Goal: Task Accomplishment & Management: Use online tool/utility

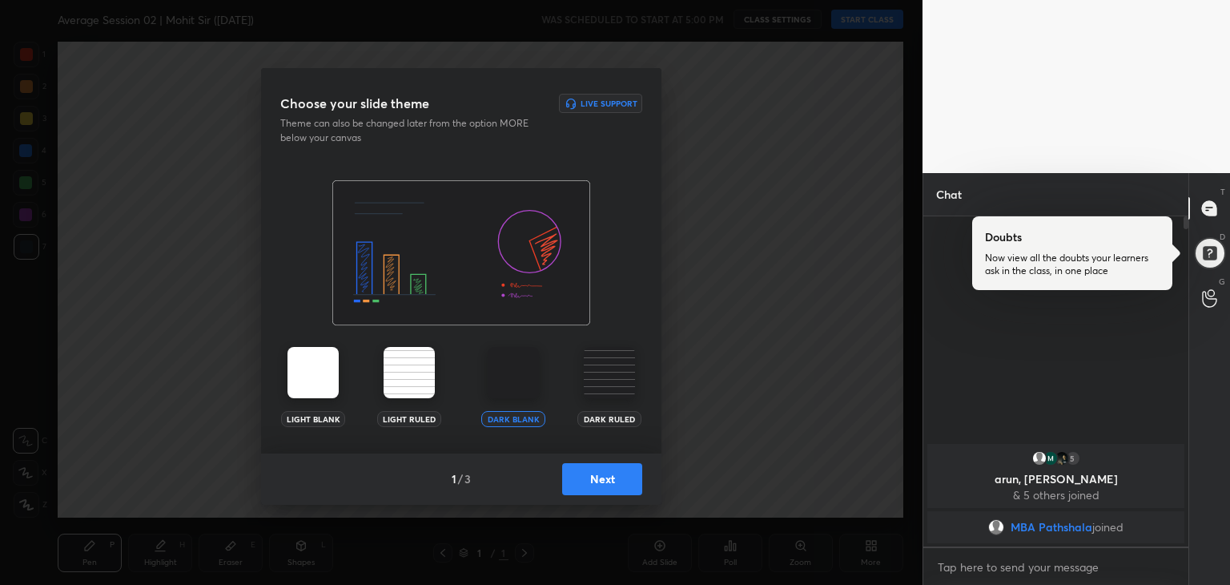
click at [593, 476] on button "Next" at bounding box center [602, 479] width 80 height 32
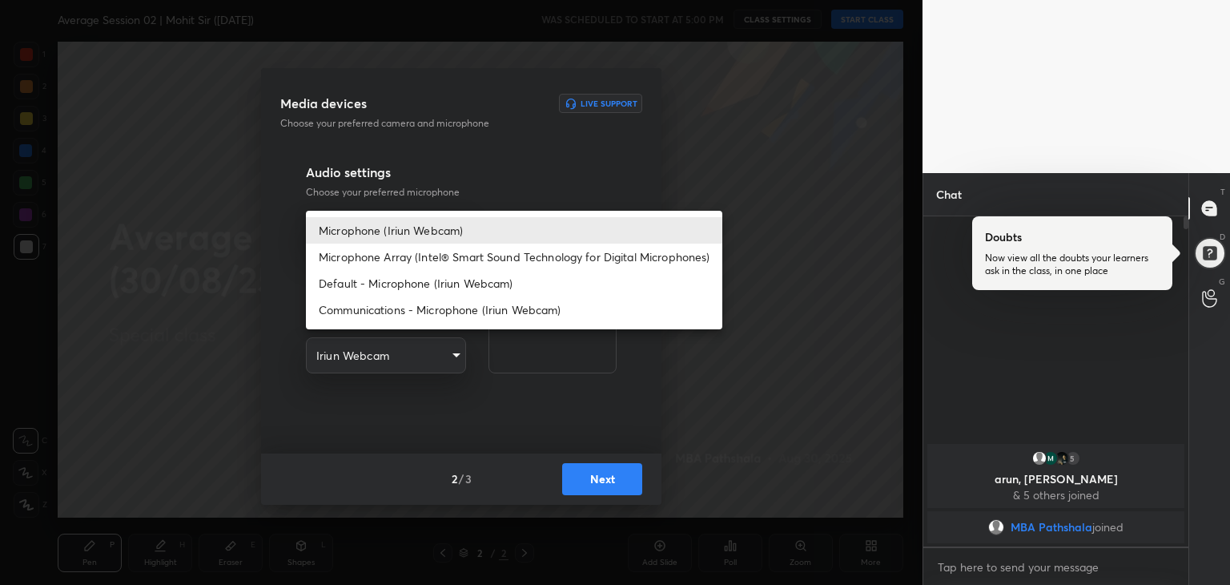
click at [444, 238] on body "1 2 3 4 5 6 7 R O A L C X Z Erase all C X Z Average Session 02 | Mohit Sir ([DA…" at bounding box center [615, 292] width 1230 height 585
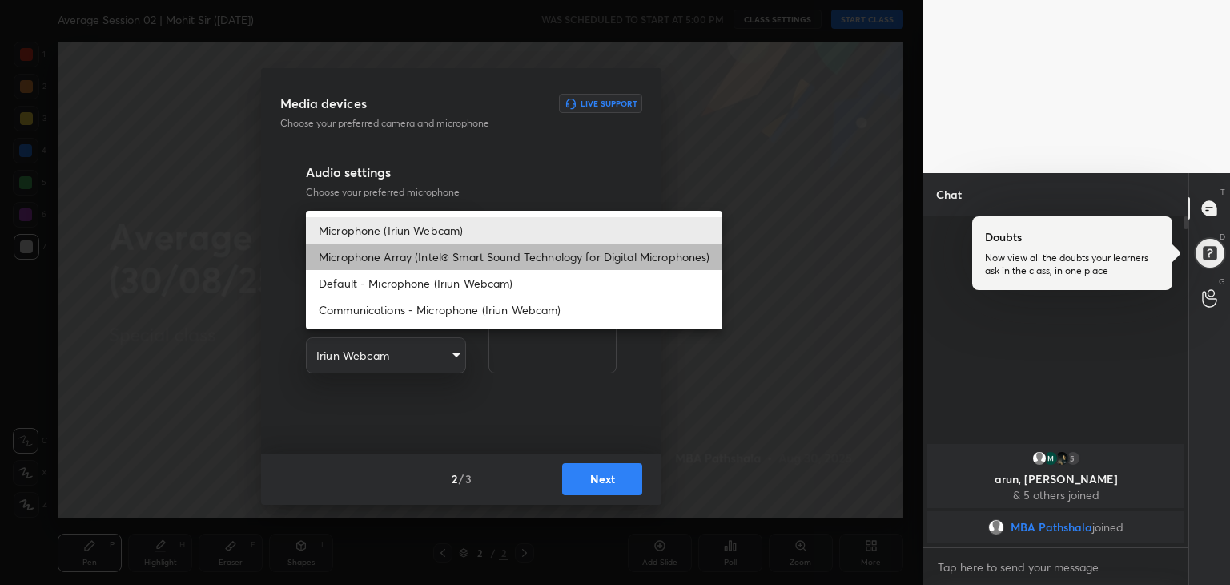
click at [439, 263] on li "Microphone Array (Intel® Smart Sound Technology for Digital Microphones)" at bounding box center [514, 256] width 416 height 26
type input "0456ef3dc600cbefbbb324f7ce7333774c58f4b13e705eea7adaa143bb23302f"
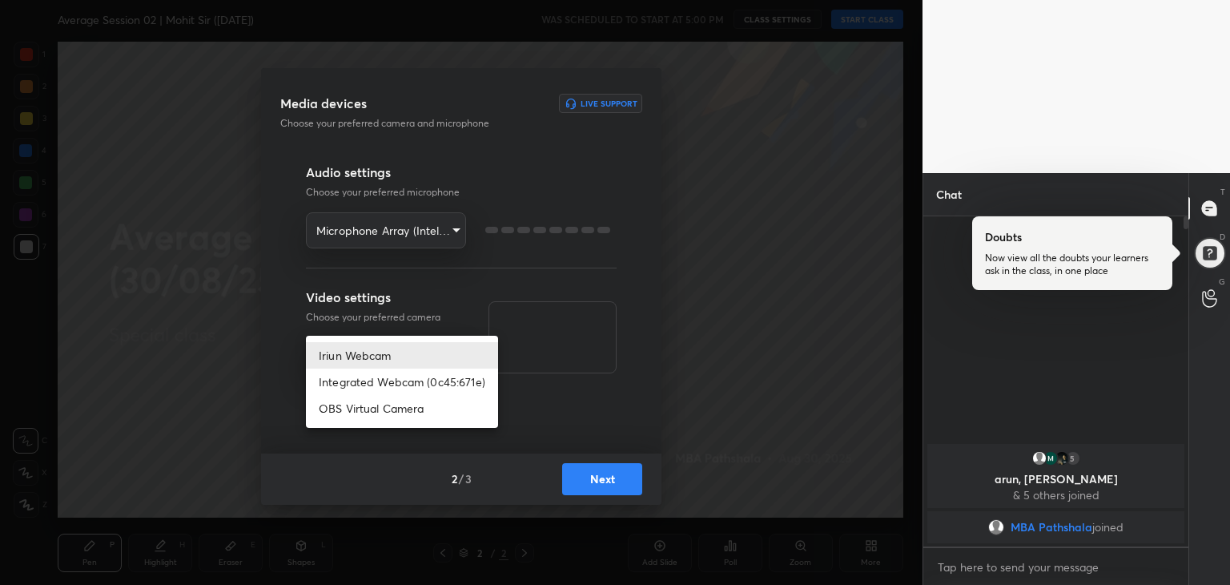
click at [436, 352] on body "1 2 3 4 5 6 7 R O A L C X Z Erase all C X Z Average Session 02 | Mohit Sir ([DA…" at bounding box center [615, 292] width 1230 height 585
click at [429, 382] on li "Integrated Webcam (0c45:671e)" at bounding box center [402, 381] width 192 height 26
type input "42adfd960d9d4dcecc09e7ff59bc1eff05b085836b70f7f6c72d2d87c888669e"
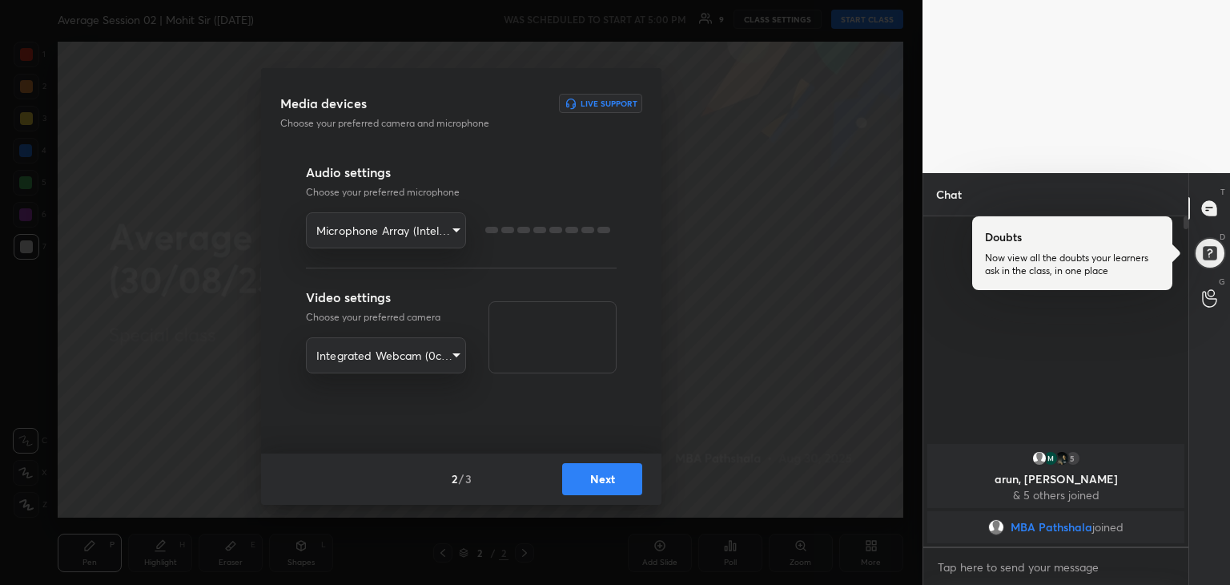
click at [599, 480] on button "Next" at bounding box center [602, 479] width 80 height 32
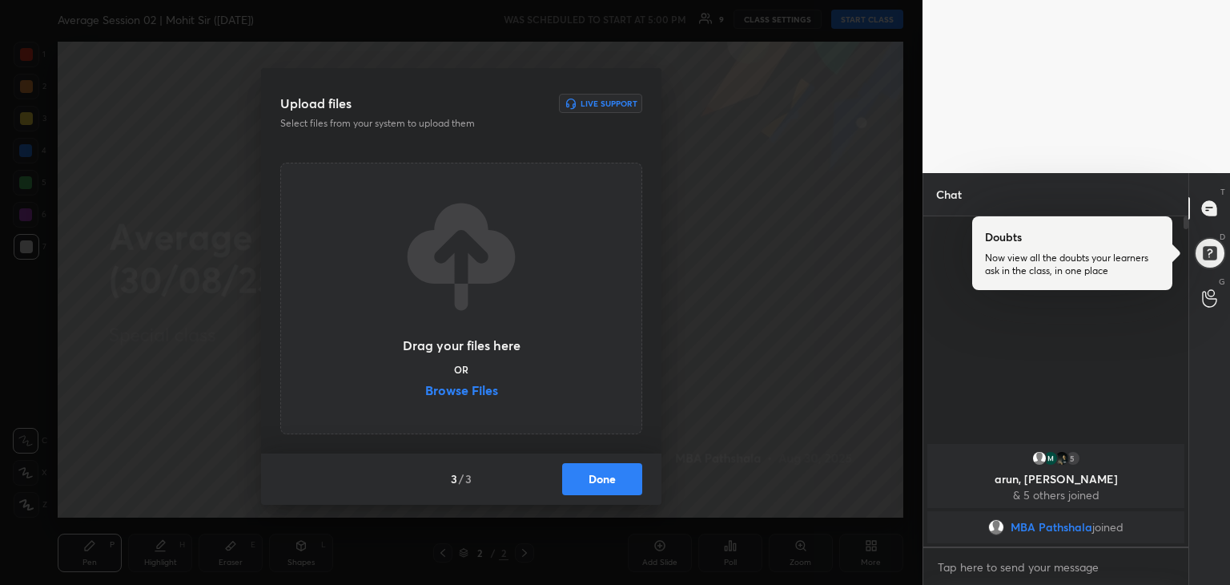
click at [461, 385] on label "Browse Files" at bounding box center [461, 392] width 73 height 17
click at [425, 385] on input "Browse Files" at bounding box center [425, 392] width 0 height 17
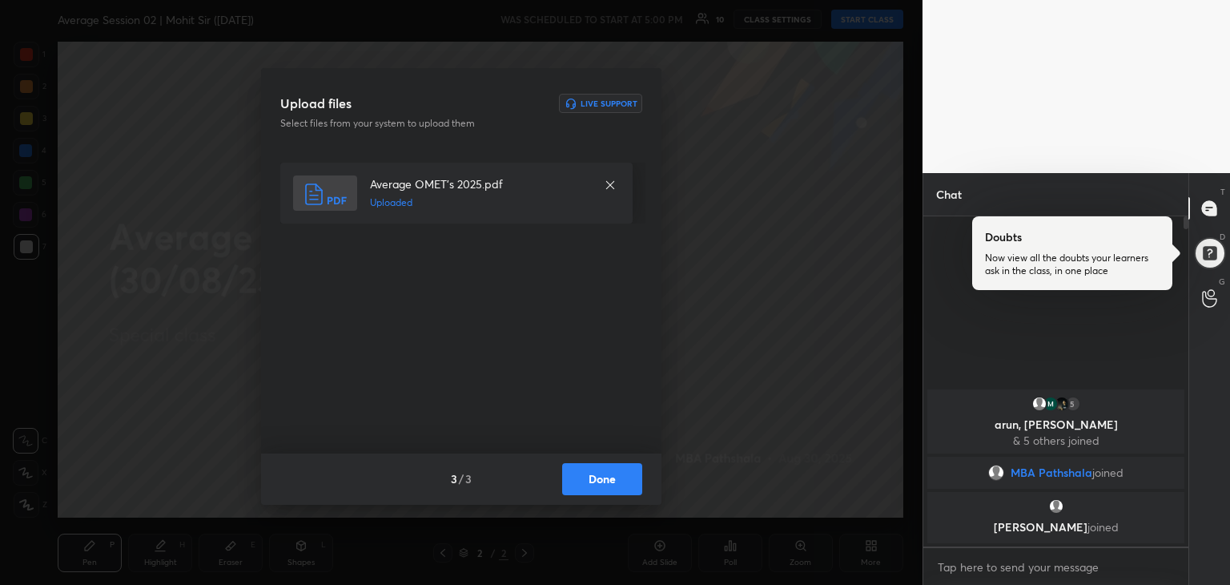
click at [613, 480] on button "Done" at bounding box center [602, 479] width 80 height 32
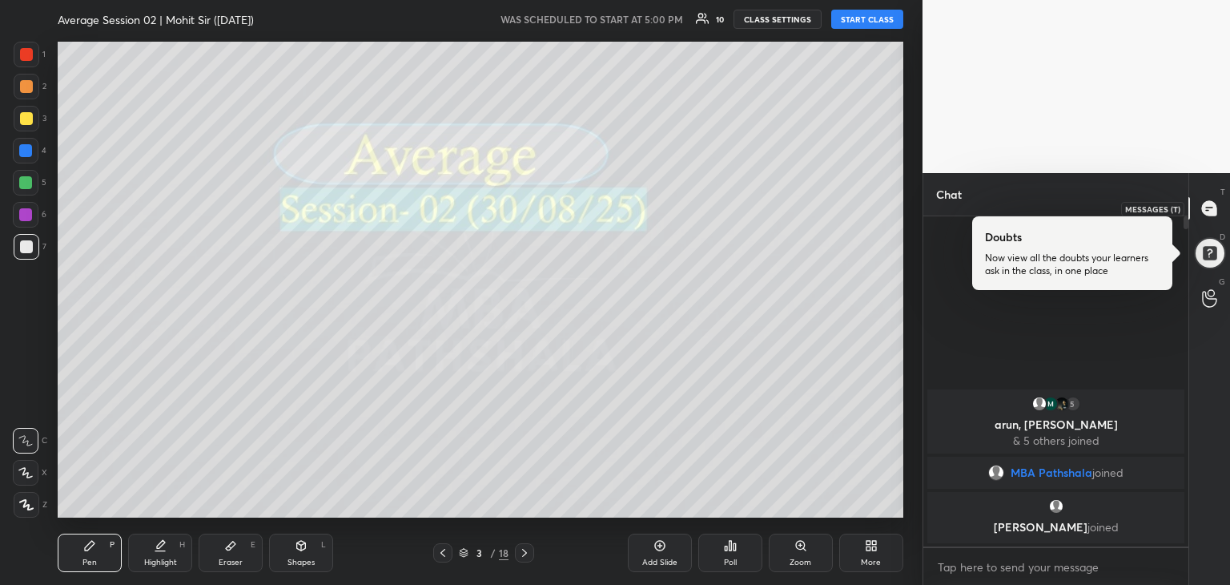
click at [1207, 212] on icon at bounding box center [1209, 208] width 14 height 14
click at [1210, 252] on div at bounding box center [1210, 253] width 32 height 32
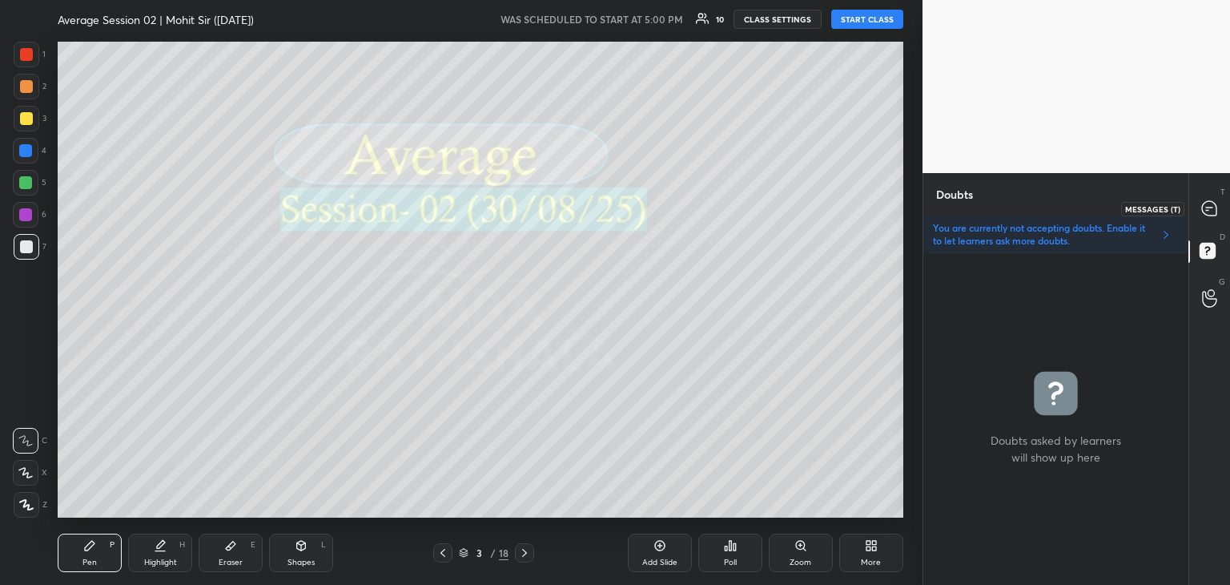
click at [1210, 208] on icon at bounding box center [1209, 208] width 14 height 14
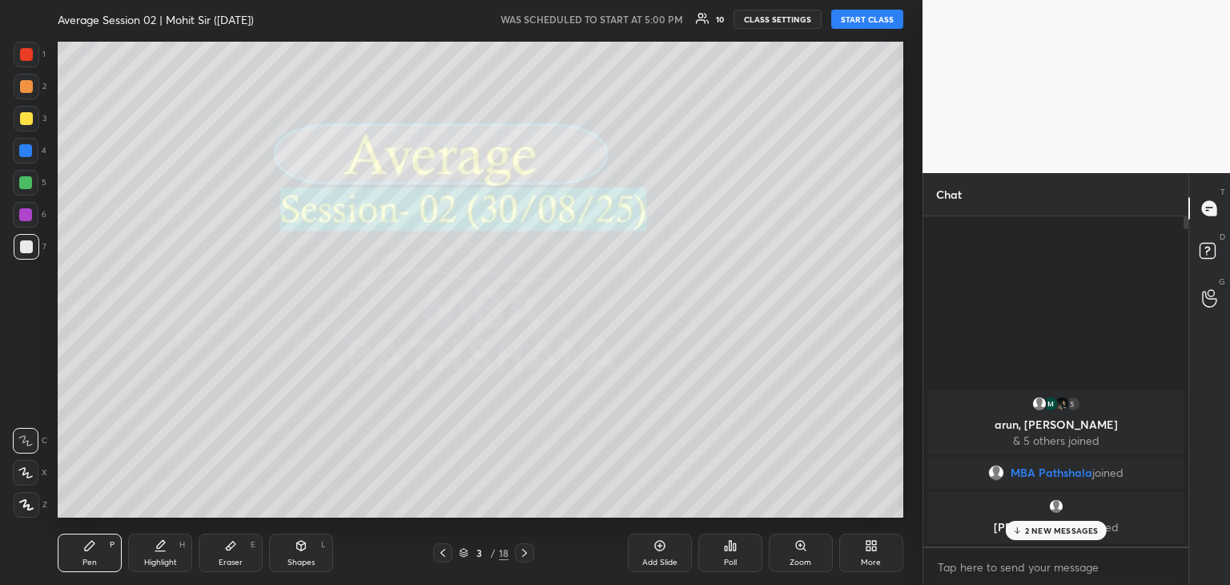
scroll to position [325, 260]
click at [1034, 536] on div "2 NEW MESSAGES" at bounding box center [1055, 529] width 101 height 19
click at [856, 22] on button "START CLASS" at bounding box center [867, 19] width 72 height 19
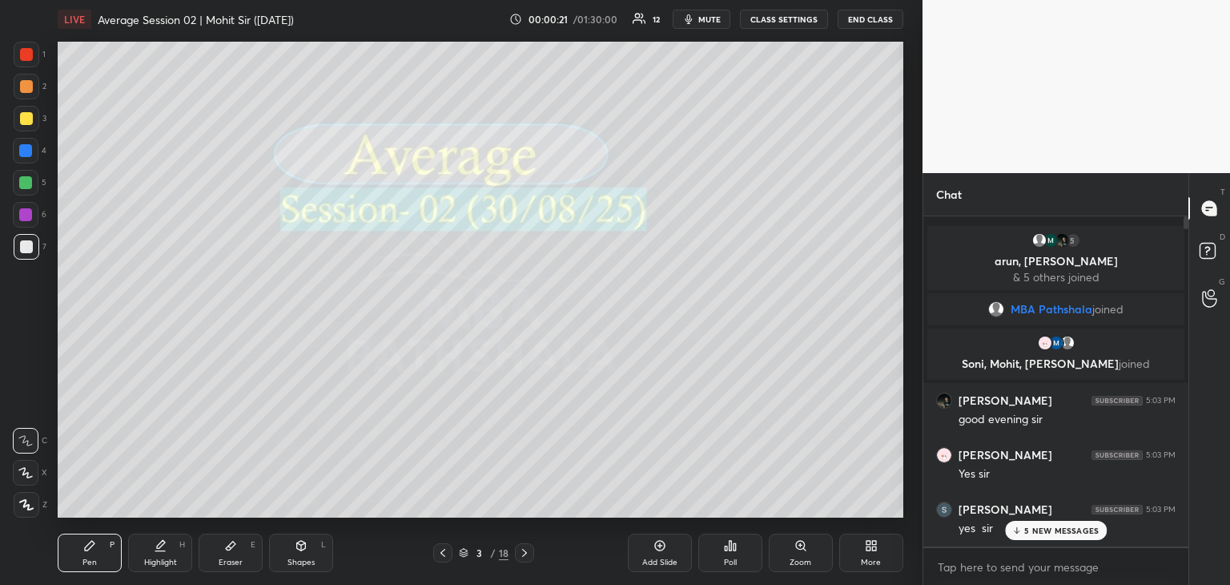
click at [1030, 530] on p "5 NEW MESSAGES" at bounding box center [1061, 530] width 74 height 10
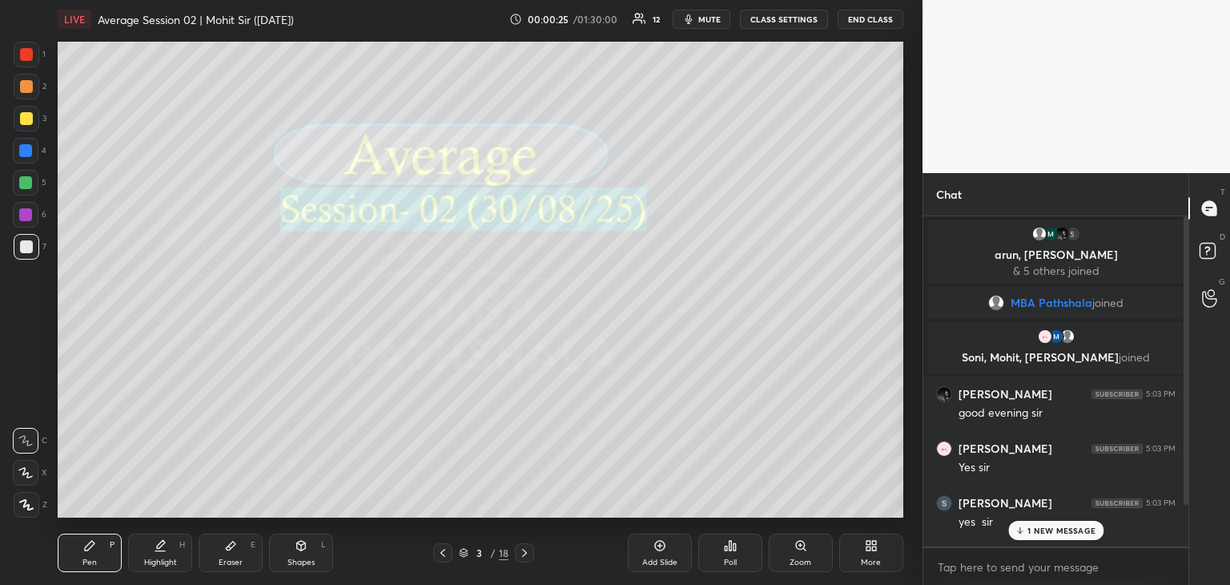
click at [1035, 529] on p "1 NEW MESSAGE" at bounding box center [1061, 530] width 68 height 10
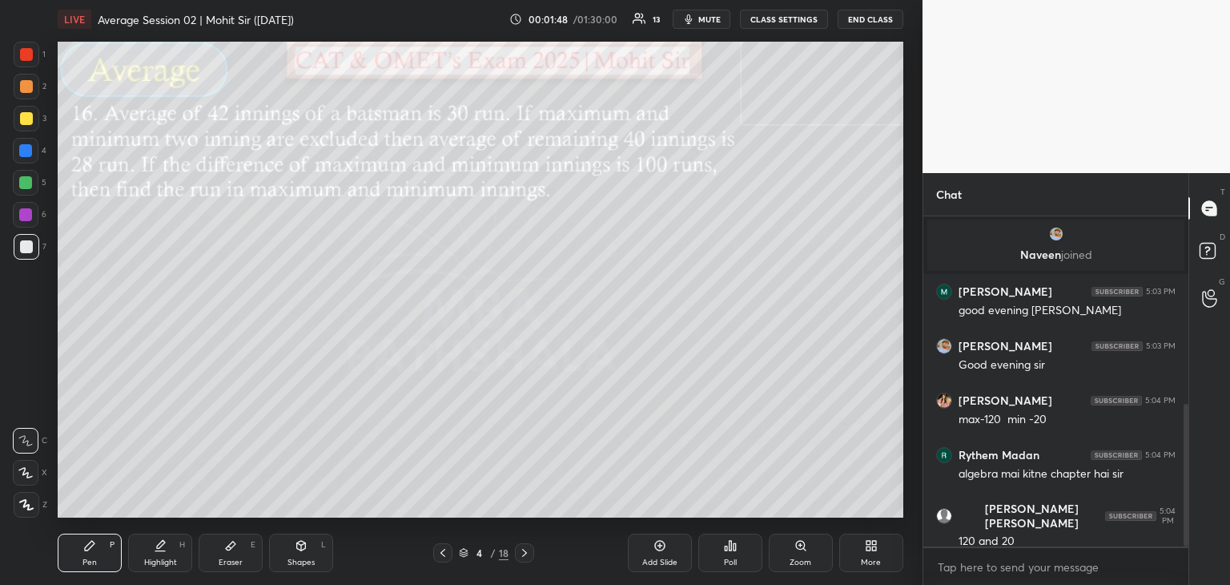
scroll to position [490, 0]
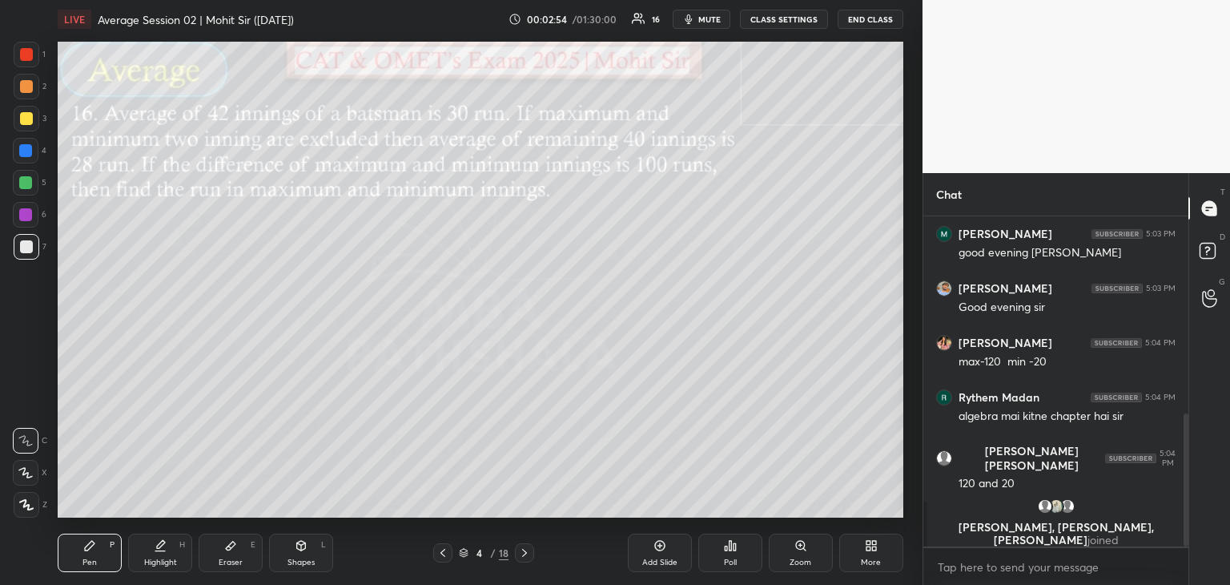
click at [22, 115] on div at bounding box center [26, 118] width 13 height 13
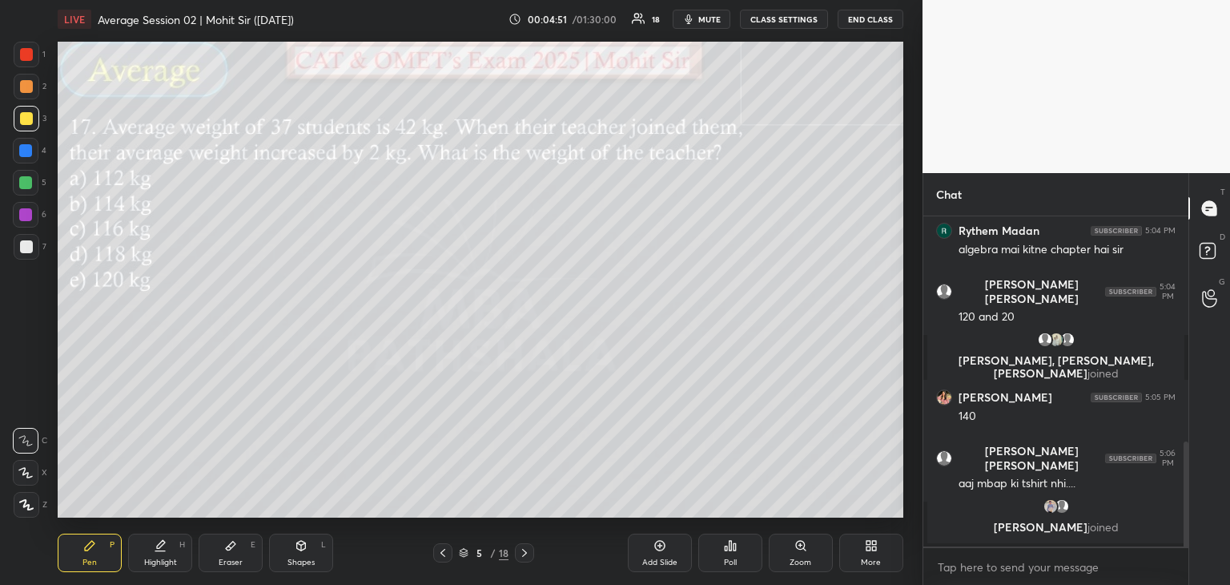
scroll to position [711, 0]
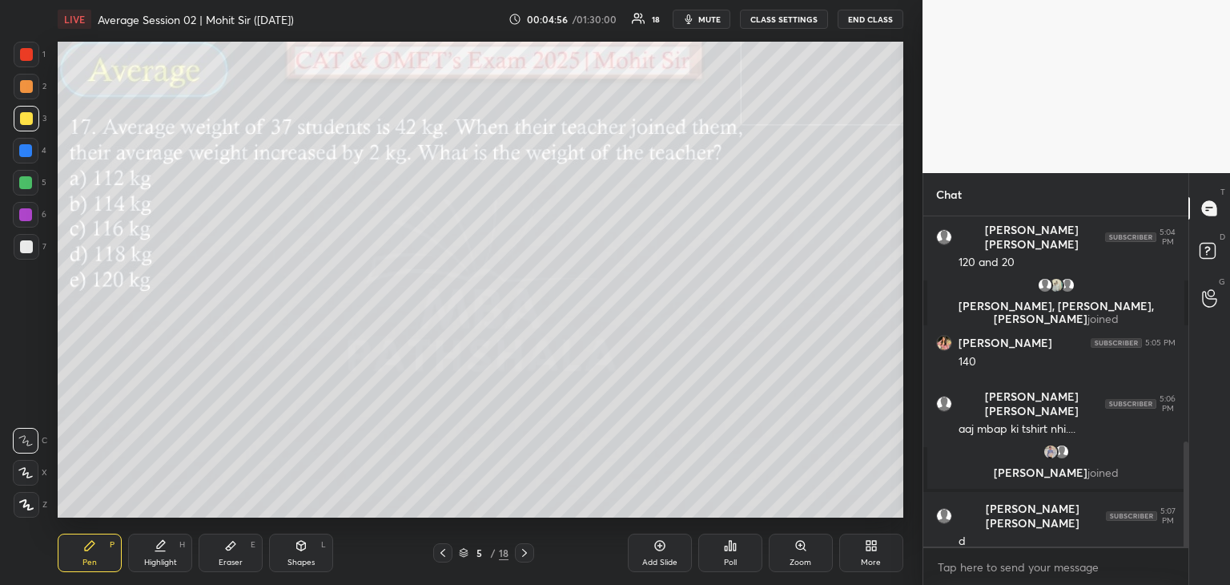
click at [230, 552] on icon at bounding box center [230, 545] width 13 height 13
click at [34, 504] on div at bounding box center [26, 505] width 26 height 26
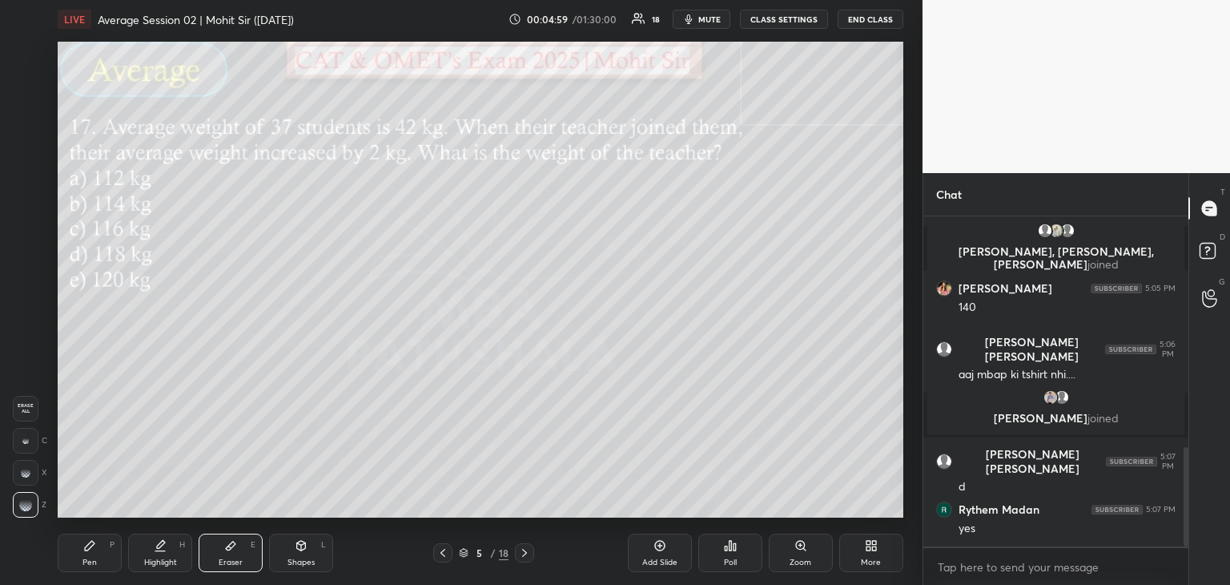
scroll to position [820, 0]
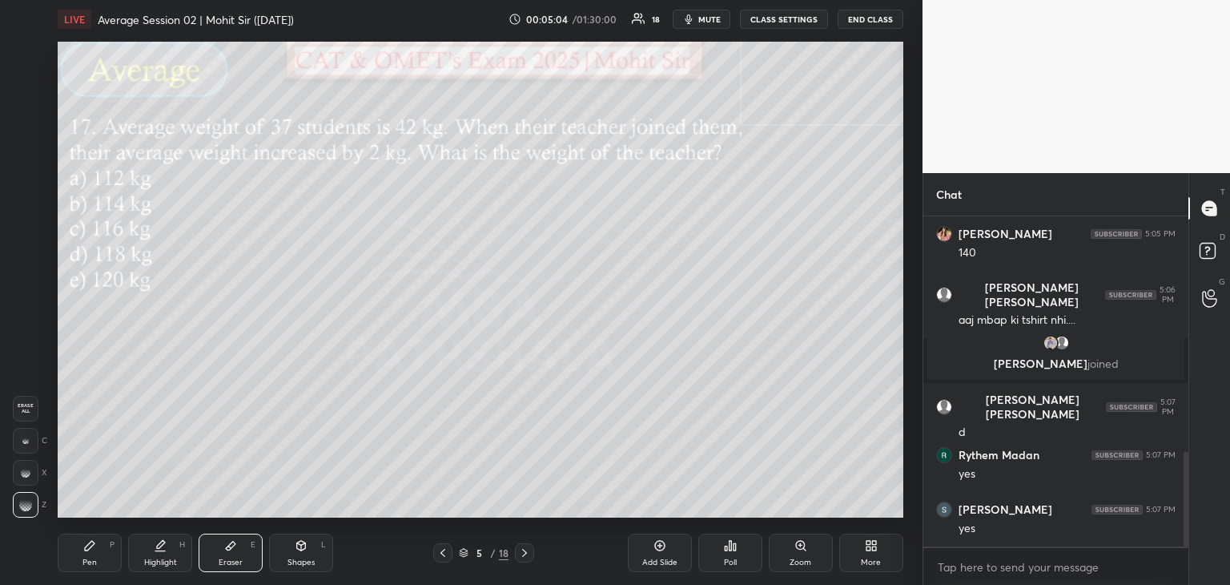
click at [98, 548] on div "Pen P" at bounding box center [90, 552] width 64 height 38
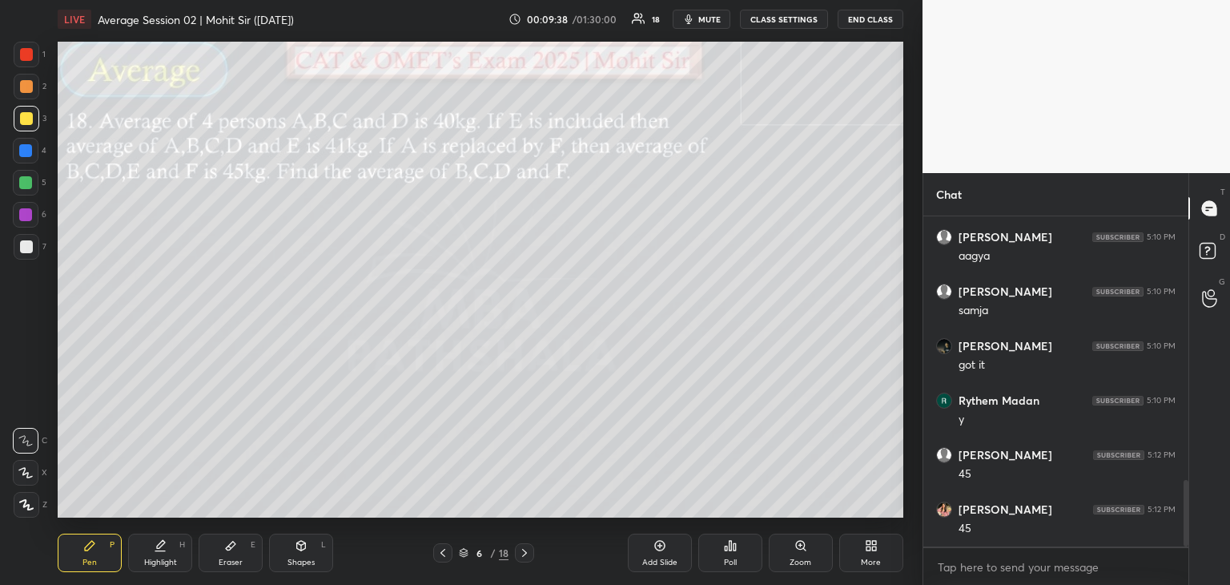
scroll to position [1353, 0]
click at [231, 544] on icon at bounding box center [231, 545] width 10 height 9
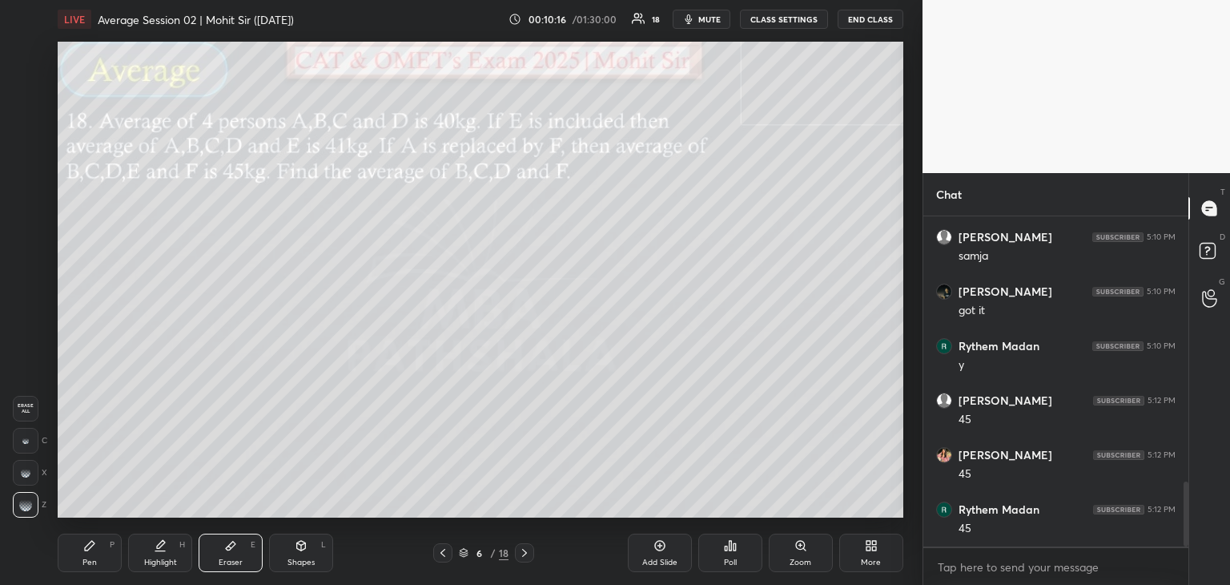
click at [92, 549] on icon at bounding box center [89, 545] width 13 height 13
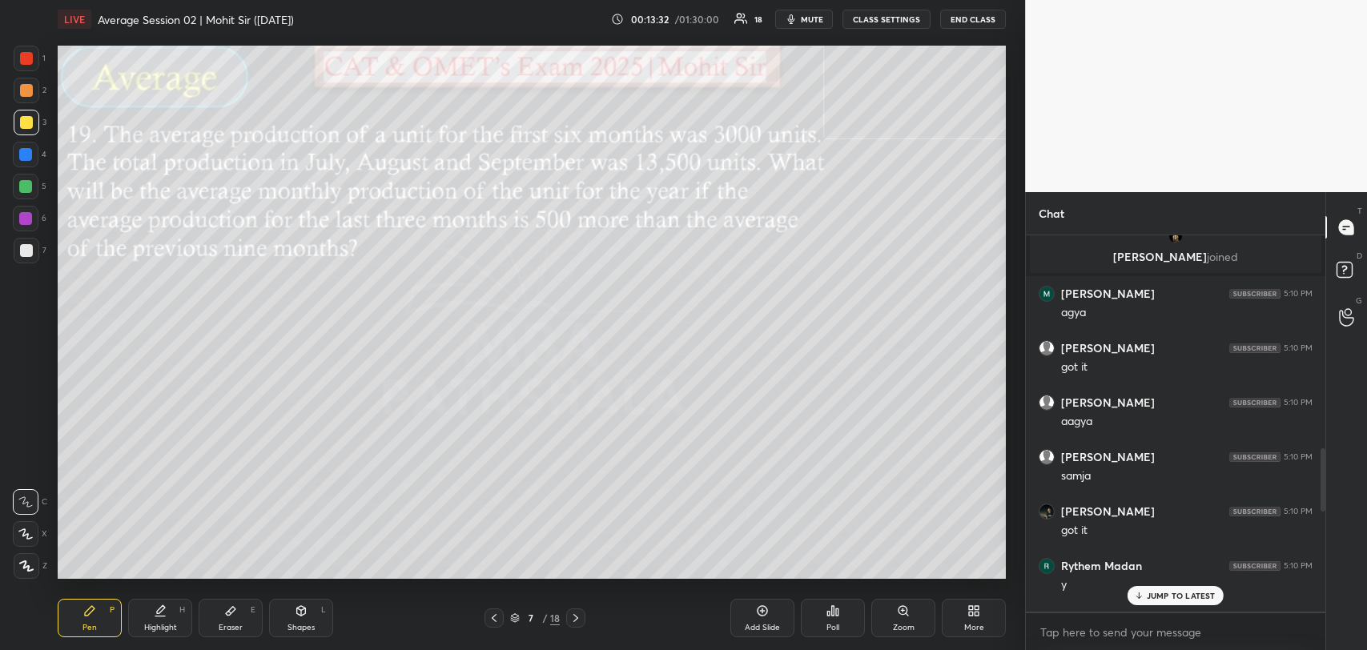
scroll to position [6, 5]
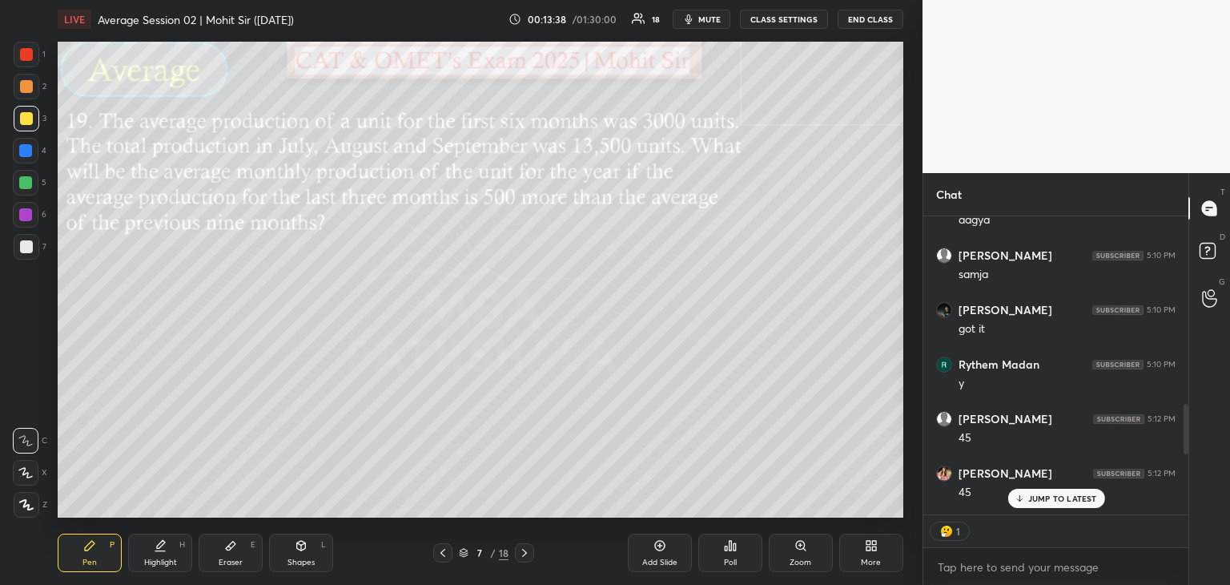
click at [1047, 488] on div "JUMP TO LATEST" at bounding box center [1055, 497] width 96 height 19
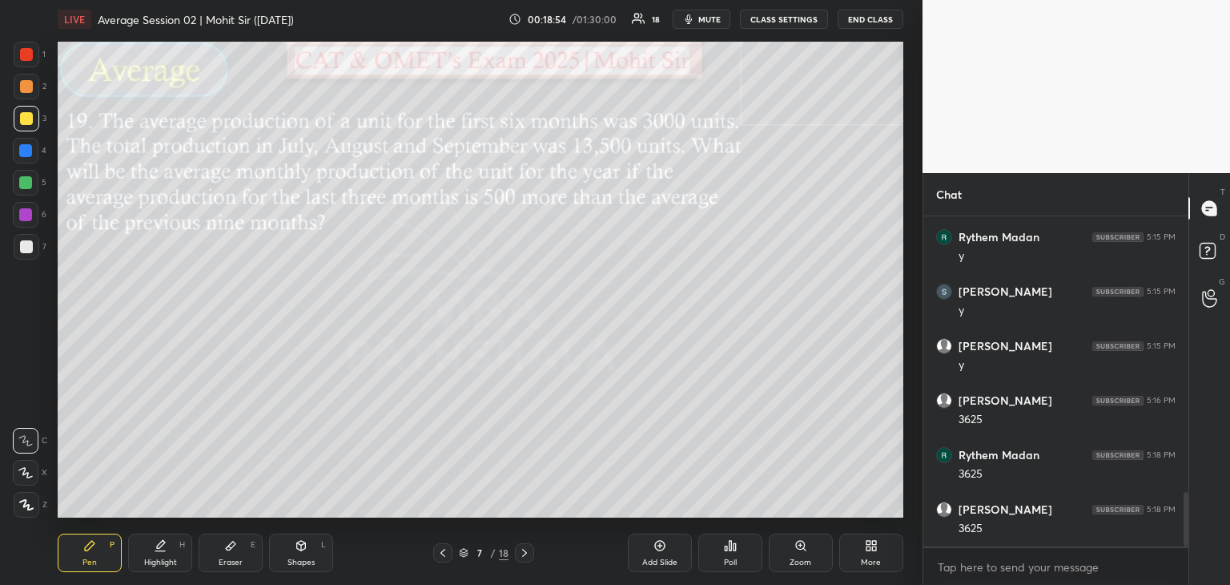
scroll to position [1664, 0]
click at [649, 552] on div "Add Slide" at bounding box center [660, 552] width 64 height 38
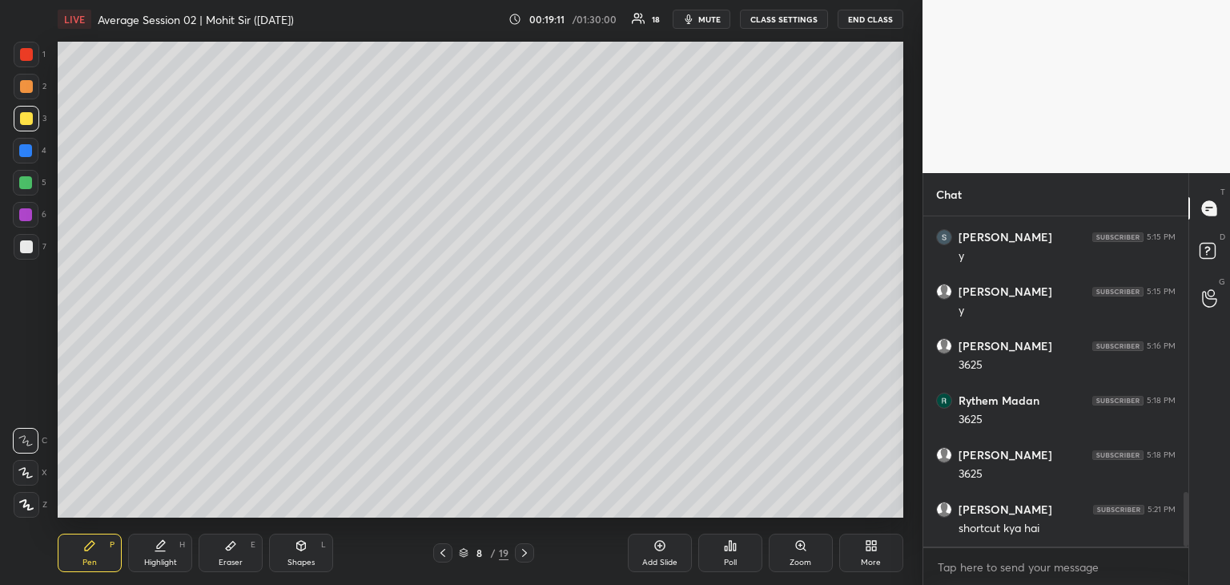
click at [443, 555] on icon at bounding box center [442, 553] width 5 height 8
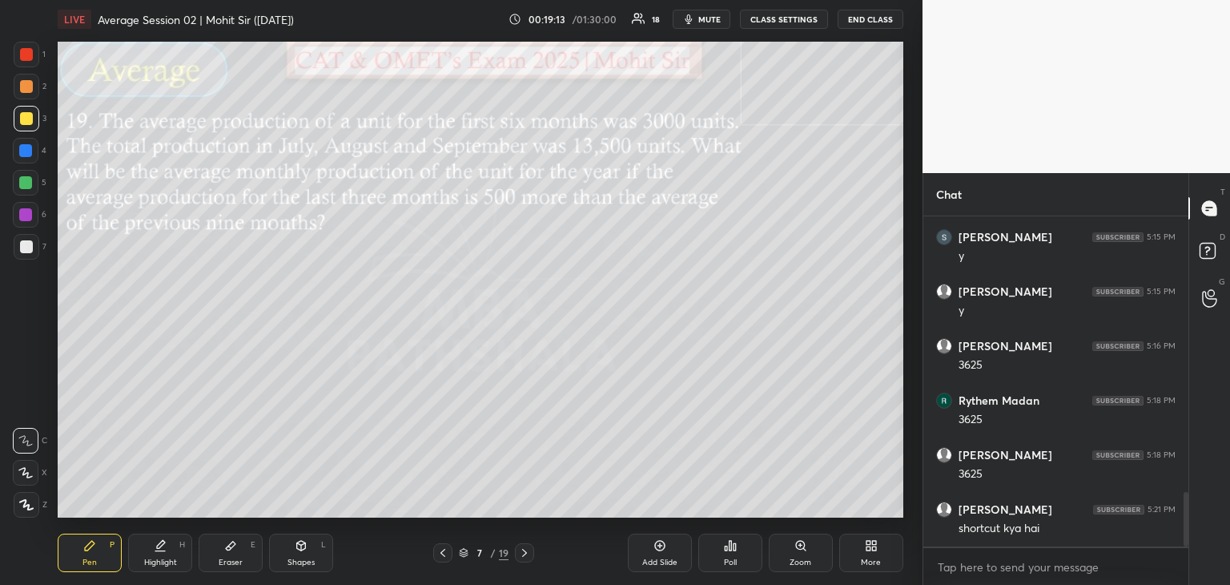
click at [525, 545] on div at bounding box center [524, 552] width 19 height 19
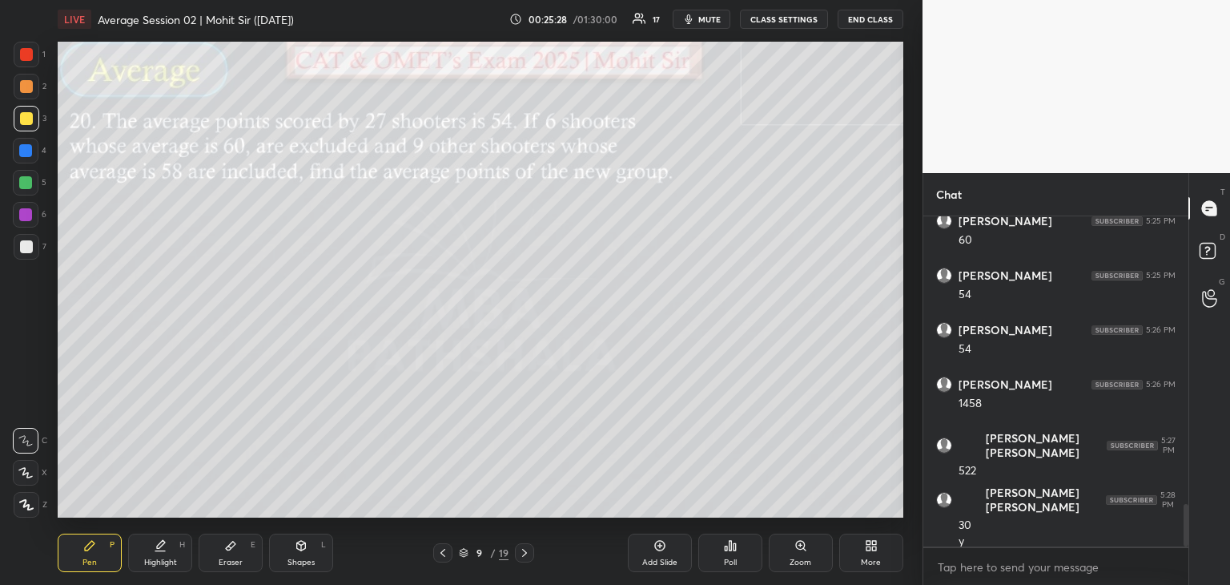
scroll to position [2279, 0]
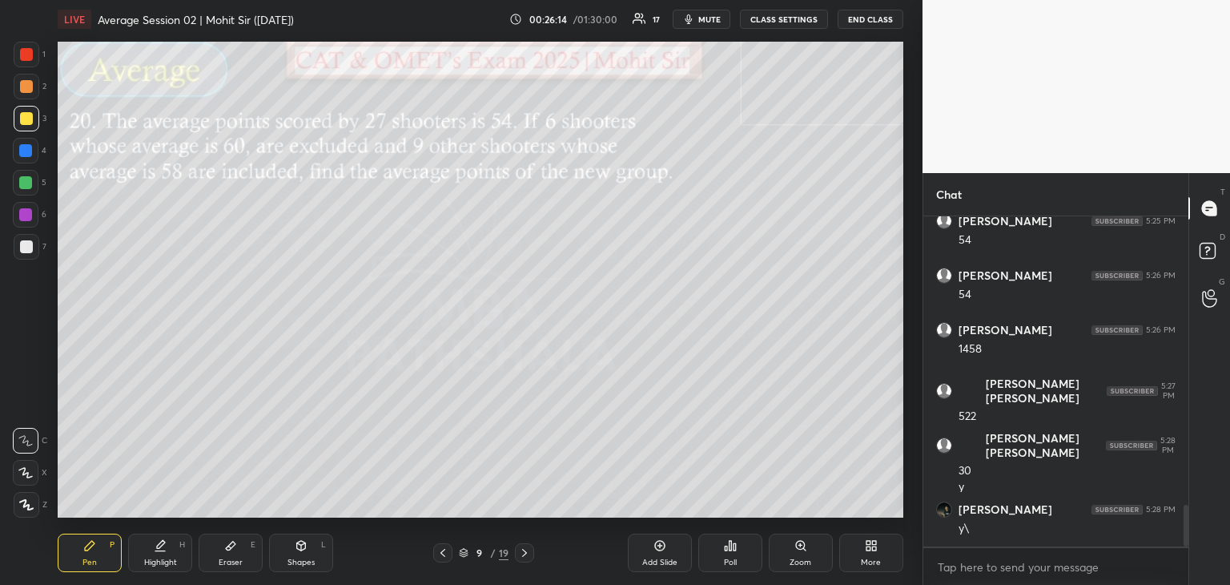
click at [235, 545] on icon at bounding box center [230, 545] width 13 height 13
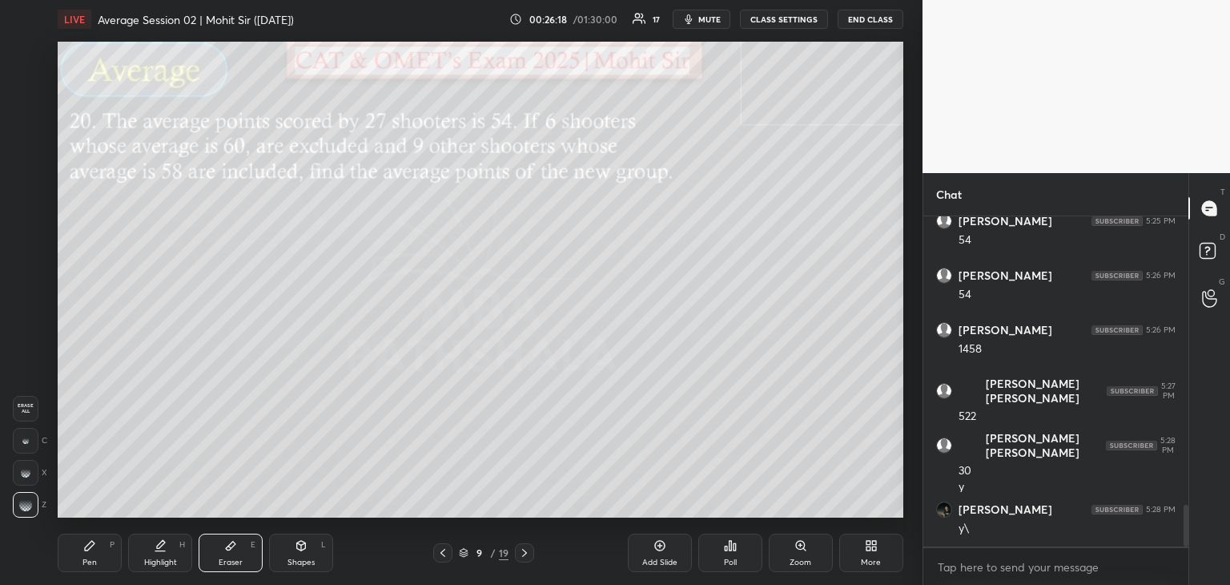
click at [71, 557] on div "Pen P" at bounding box center [90, 552] width 64 height 38
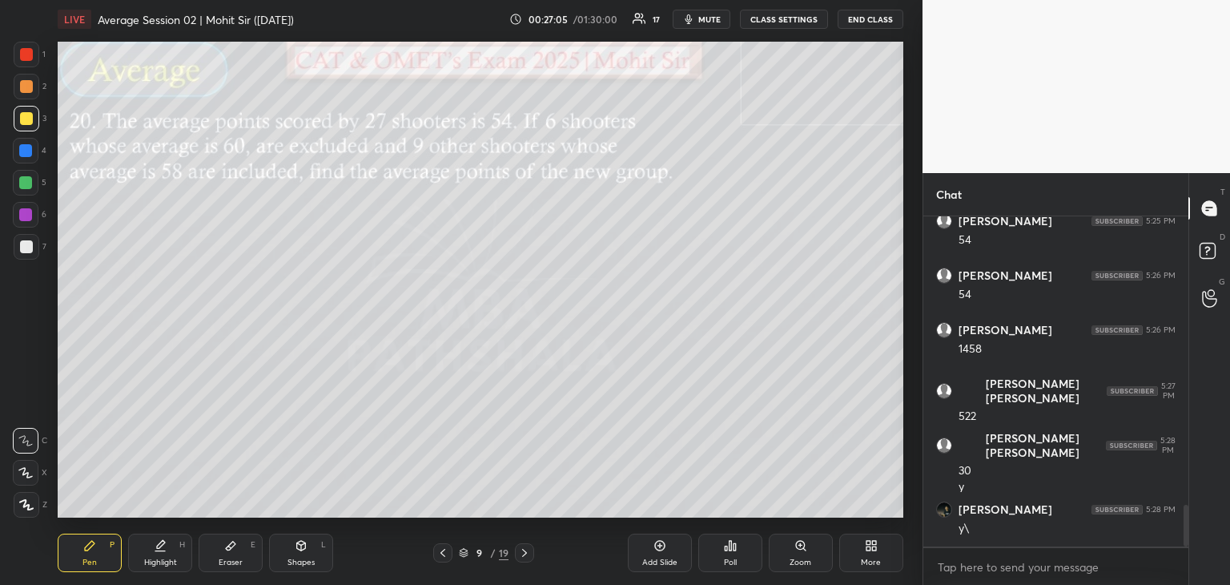
click at [240, 544] on div "Eraser E" at bounding box center [231, 552] width 64 height 38
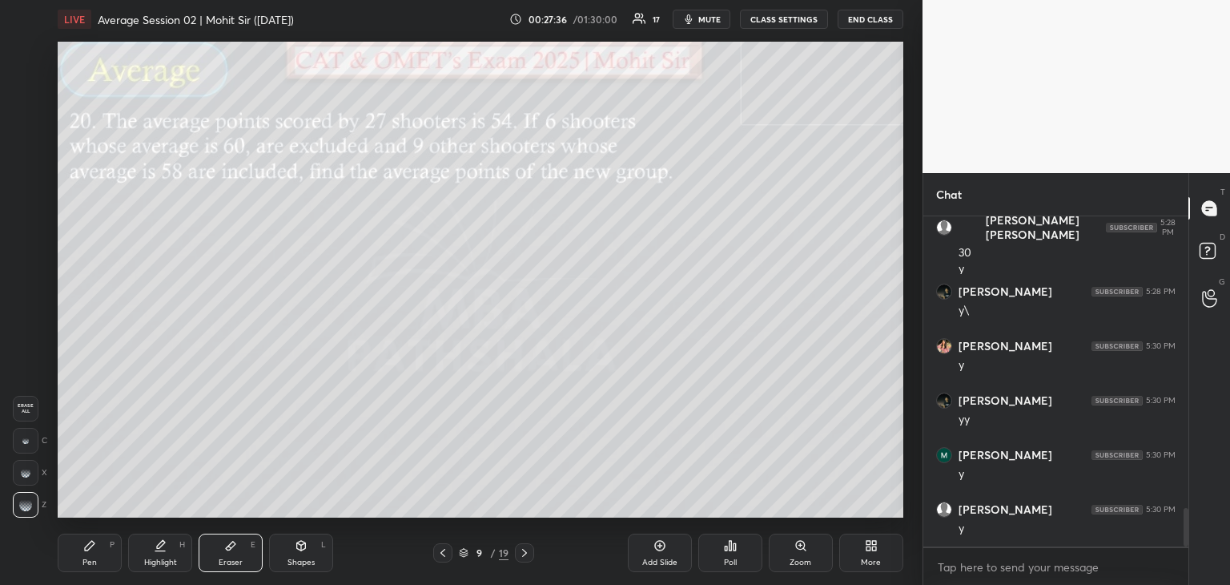
scroll to position [2551, 0]
click at [442, 549] on icon at bounding box center [442, 552] width 13 height 13
click at [527, 552] on icon at bounding box center [524, 552] width 13 height 13
click at [91, 548] on icon at bounding box center [89, 545] width 13 height 13
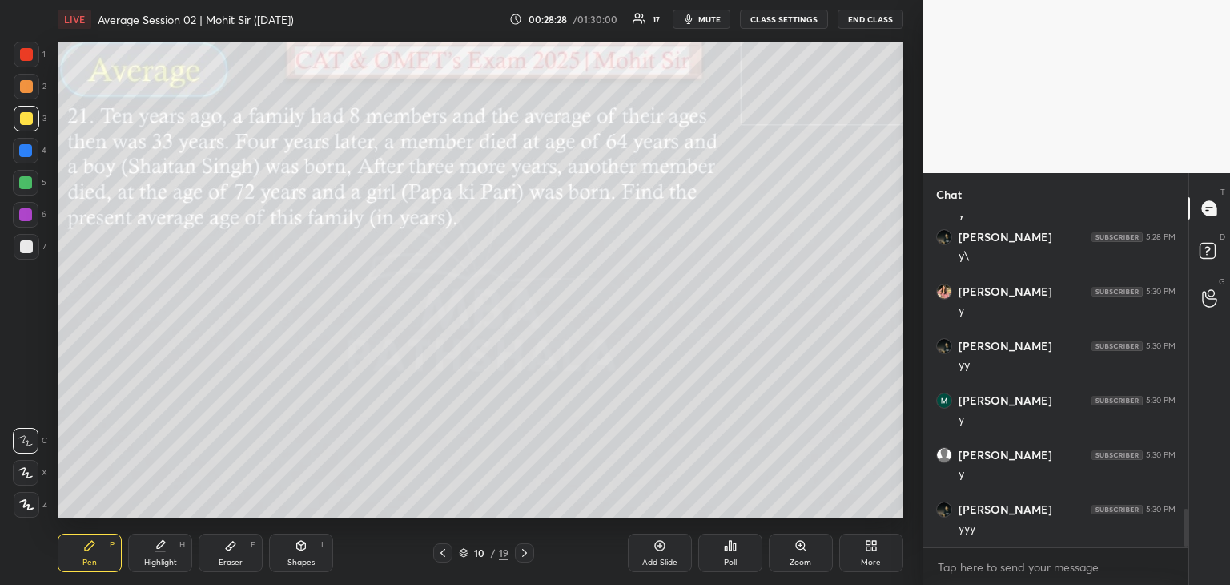
click at [227, 579] on div "Pen P Highlight H Eraser E Shapes L 10 / 19 Add Slide Poll Zoom More" at bounding box center [481, 552] width 846 height 64
click at [243, 553] on div "Eraser E" at bounding box center [231, 552] width 64 height 38
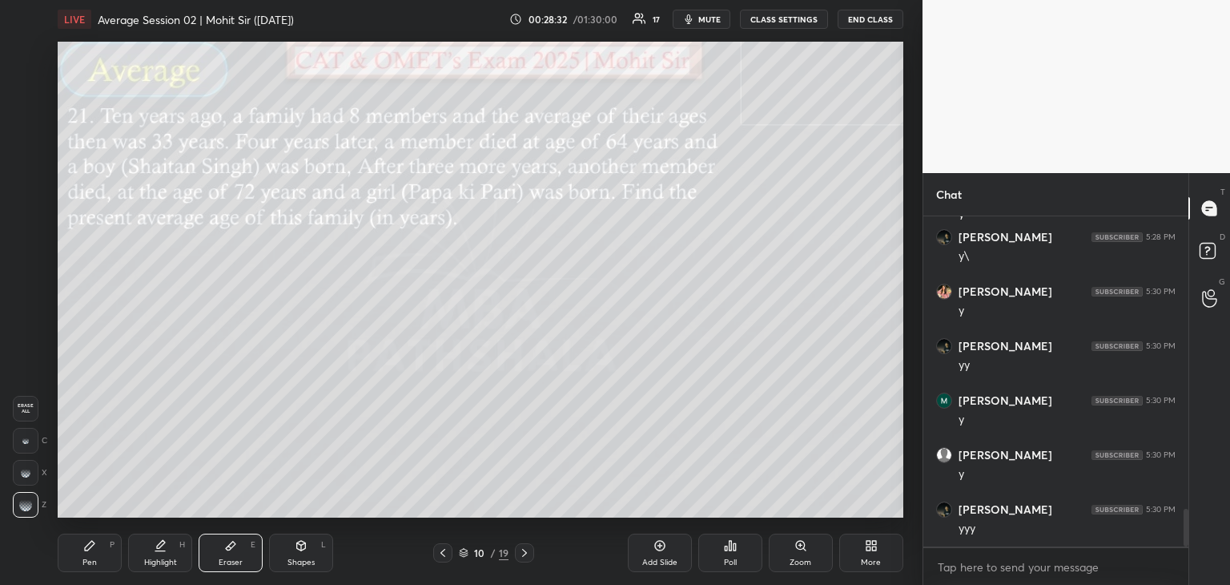
click at [99, 551] on div "Pen P" at bounding box center [90, 552] width 64 height 38
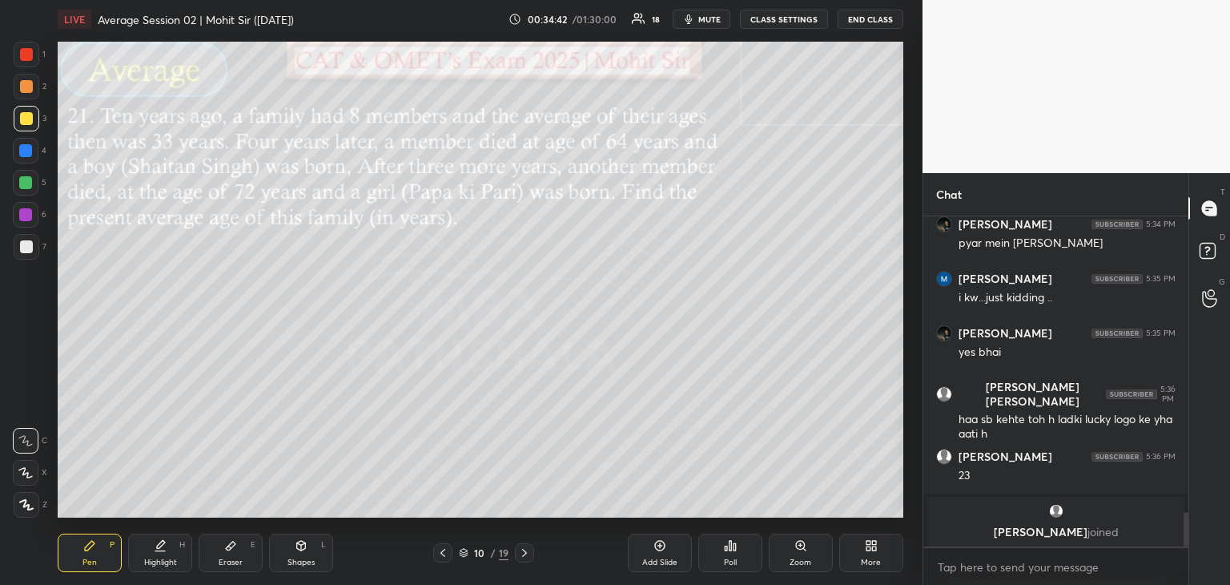
scroll to position [2859, 0]
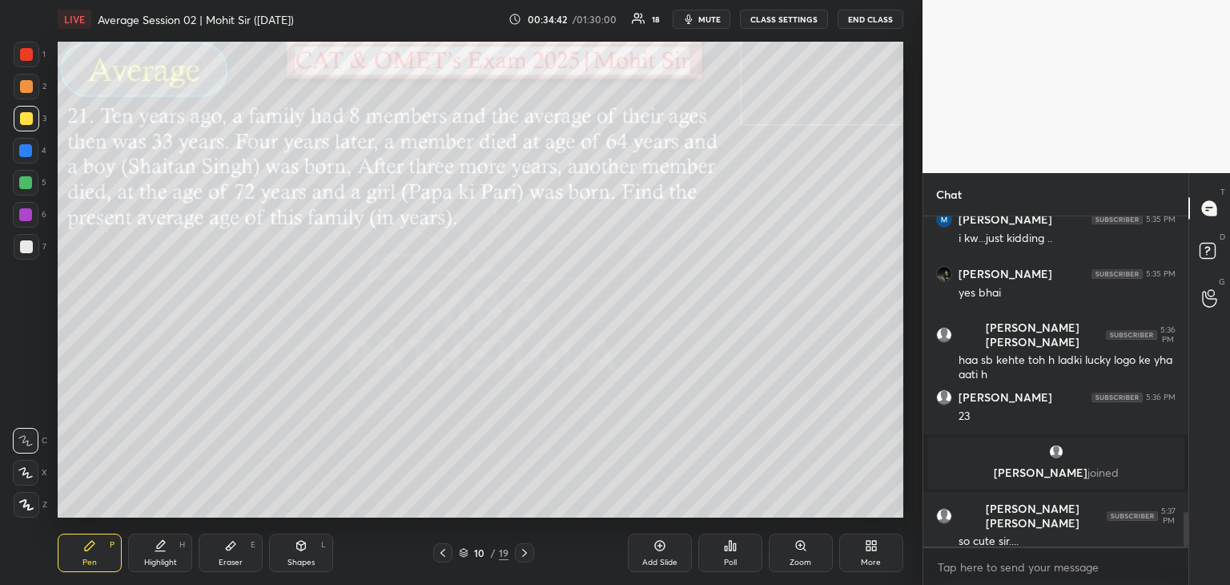
click at [1059, 533] on div "so cute sir...." at bounding box center [1066, 541] width 217 height 16
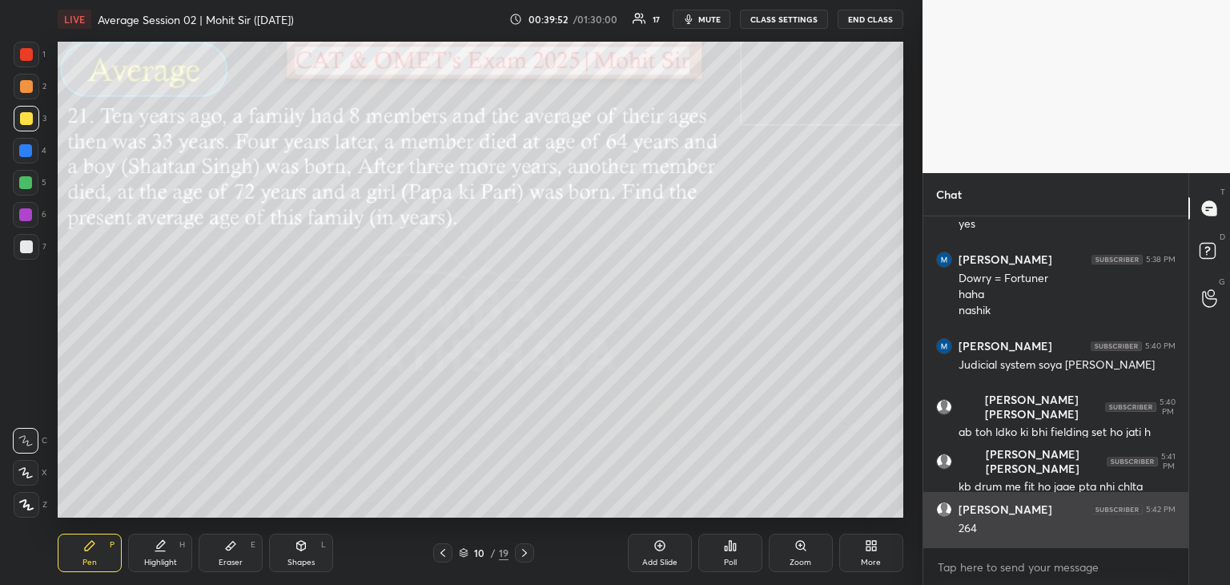
scroll to position [3326, 0]
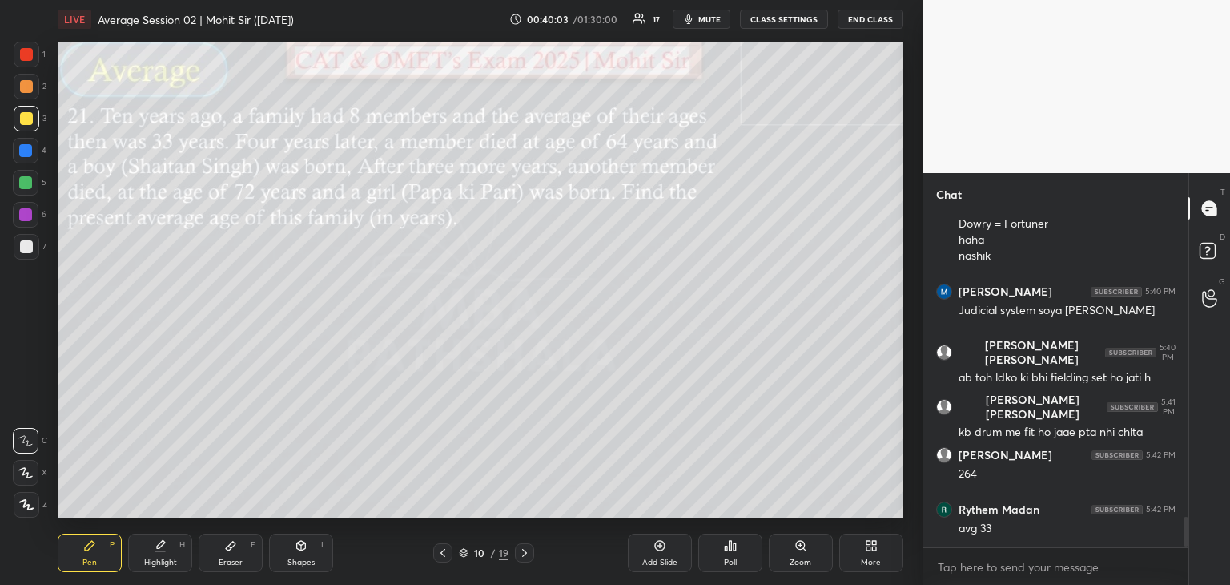
click at [227, 550] on icon at bounding box center [230, 545] width 13 height 13
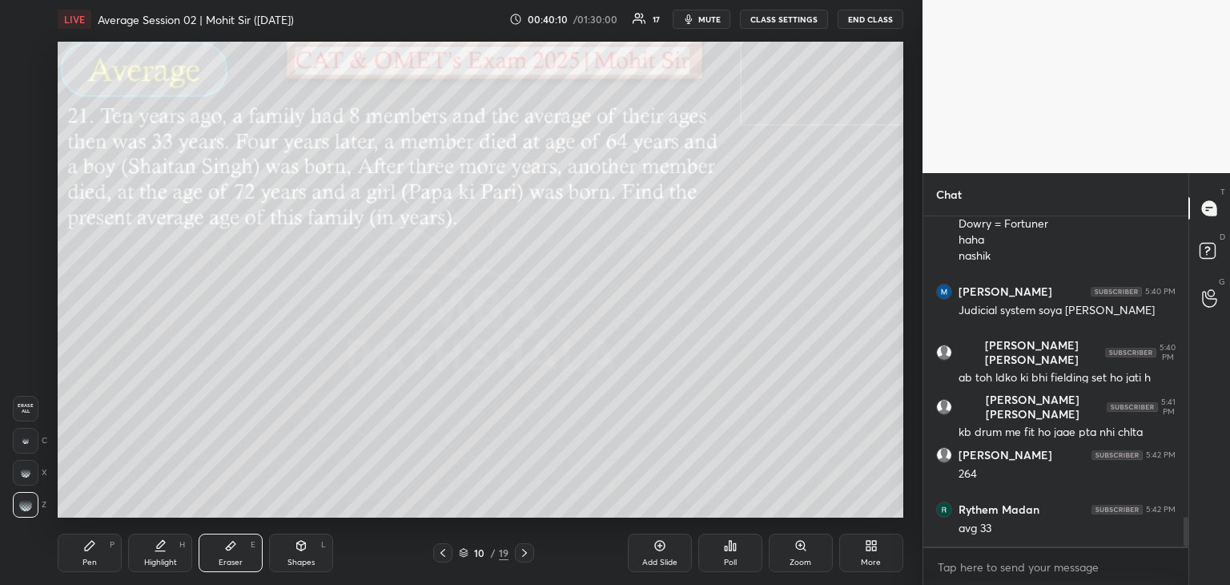
click at [83, 552] on div "Pen P" at bounding box center [90, 552] width 64 height 38
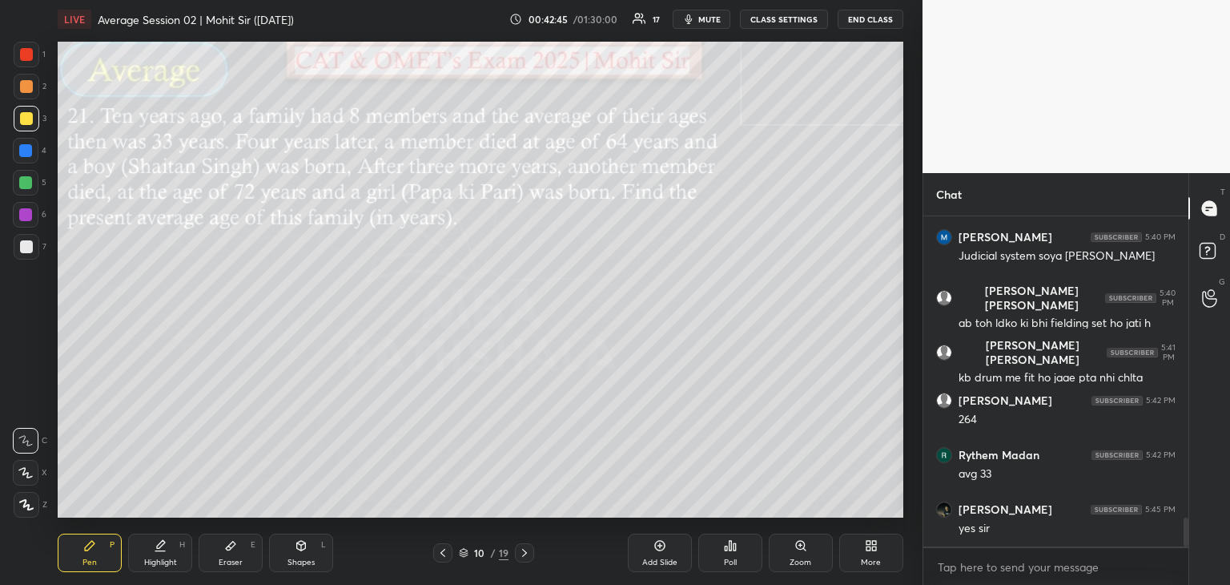
scroll to position [3435, 0]
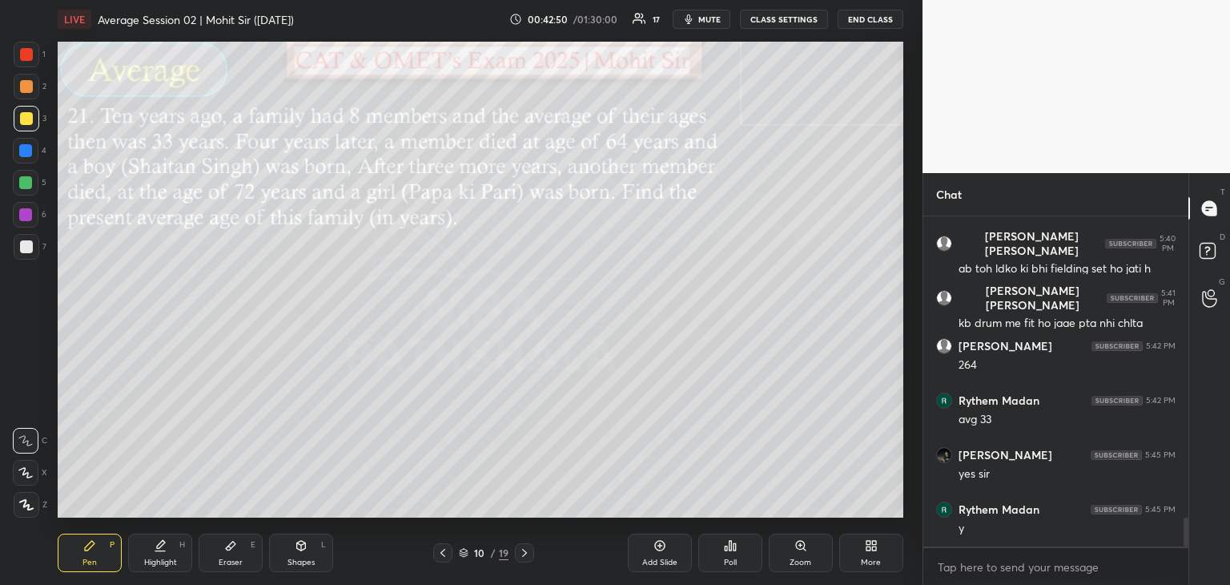
click at [657, 555] on div "Add Slide" at bounding box center [660, 552] width 64 height 38
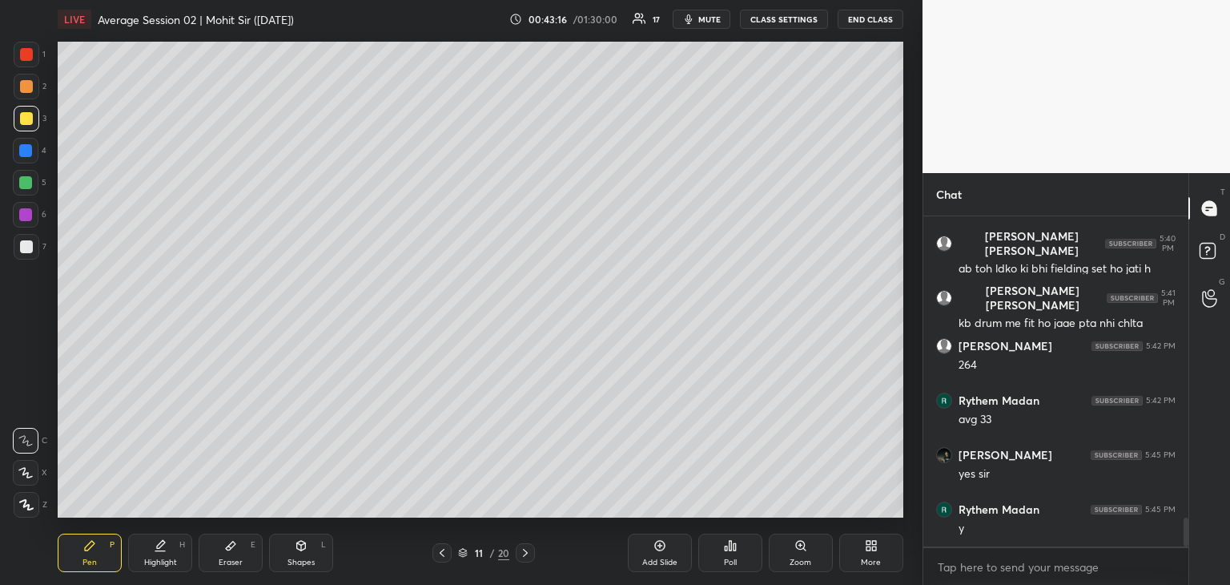
click at [444, 552] on icon at bounding box center [442, 552] width 13 height 13
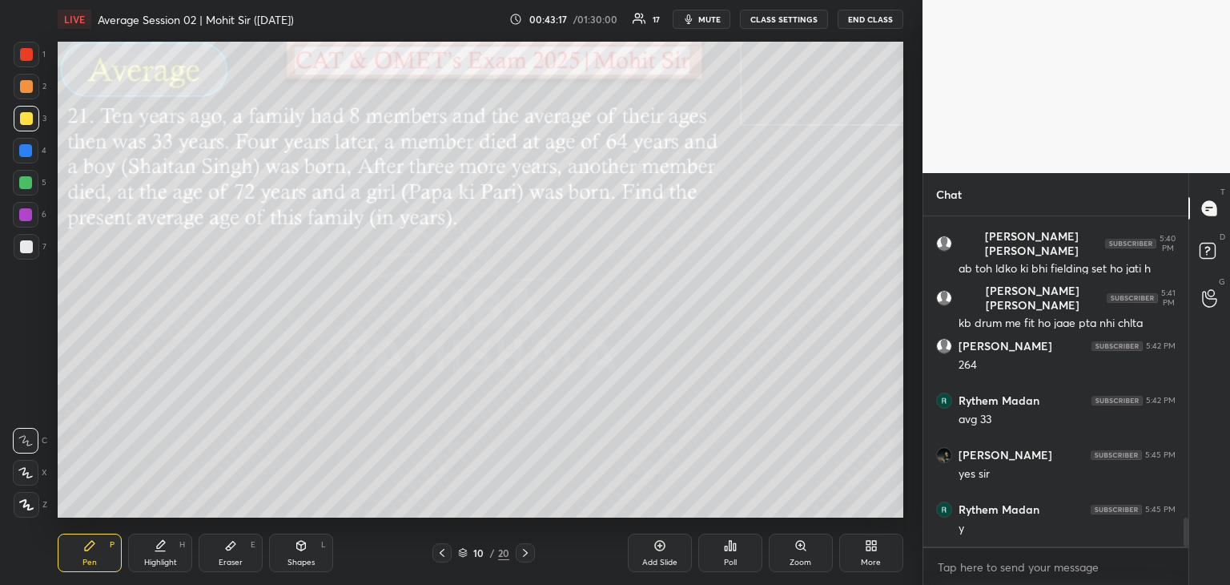
click at [524, 552] on icon at bounding box center [525, 552] width 13 height 13
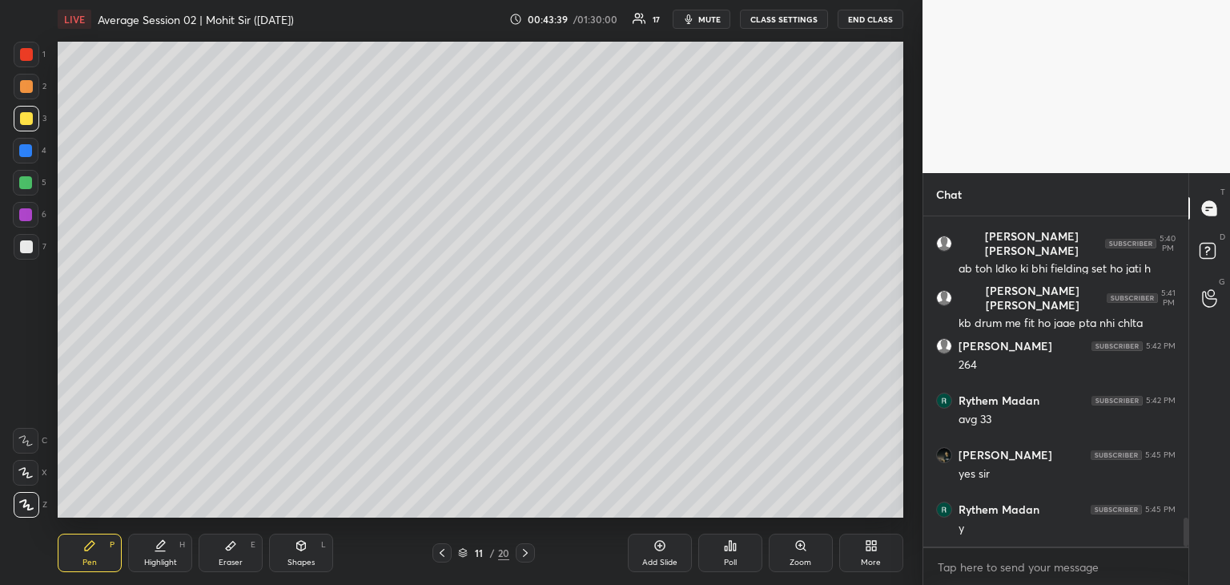
click at [25, 439] on icon at bounding box center [25, 440] width 14 height 11
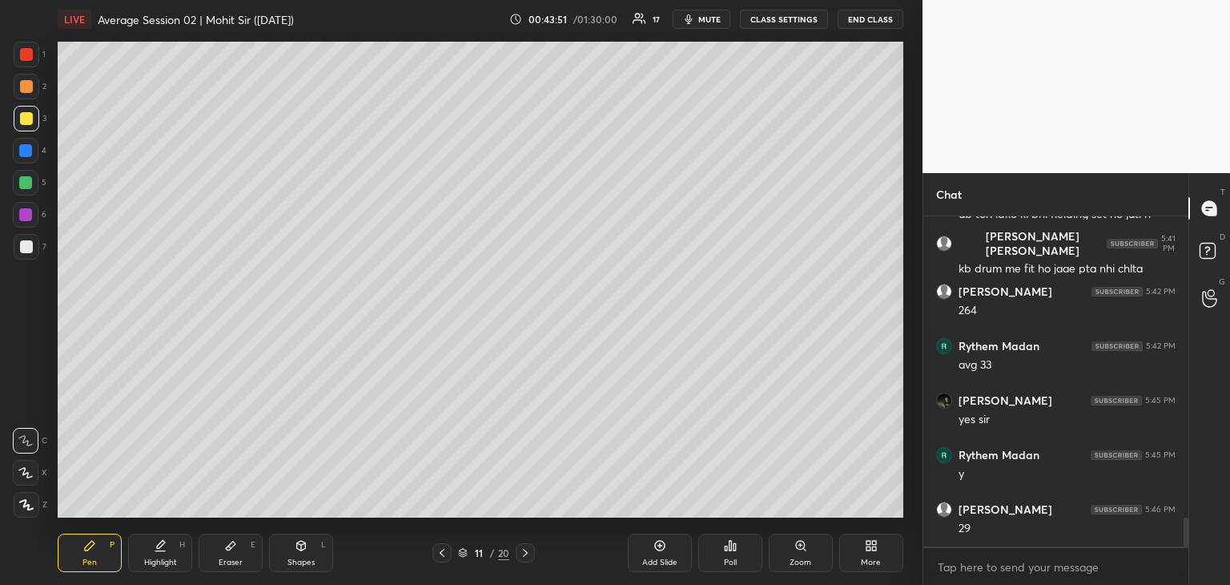
click at [440, 550] on icon at bounding box center [442, 552] width 13 height 13
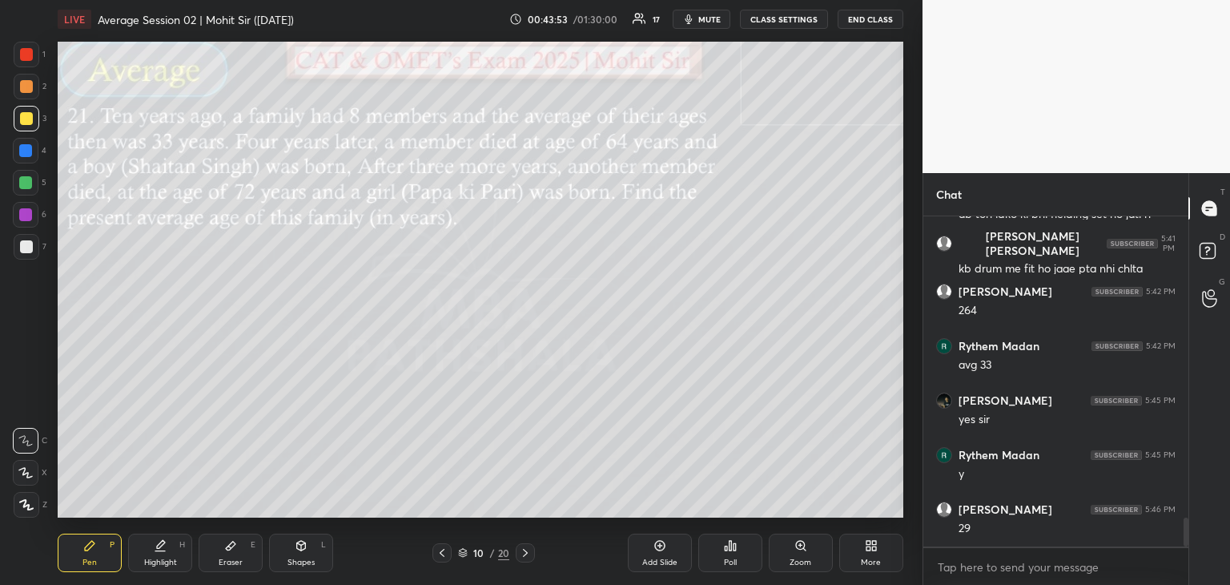
click at [519, 555] on icon at bounding box center [525, 552] width 13 height 13
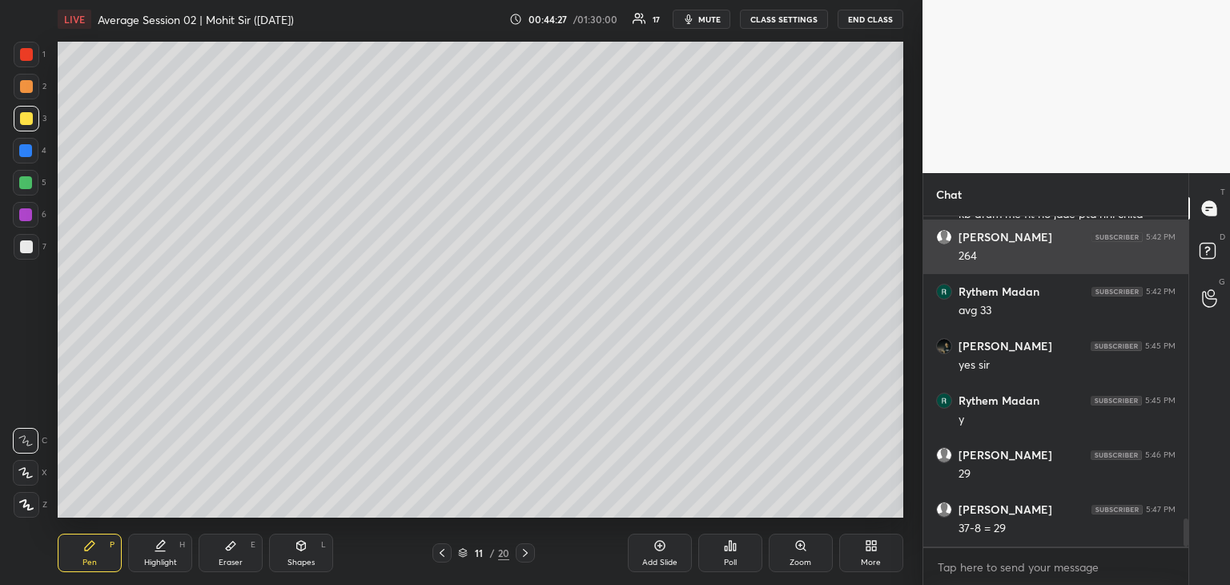
scroll to position [3599, 0]
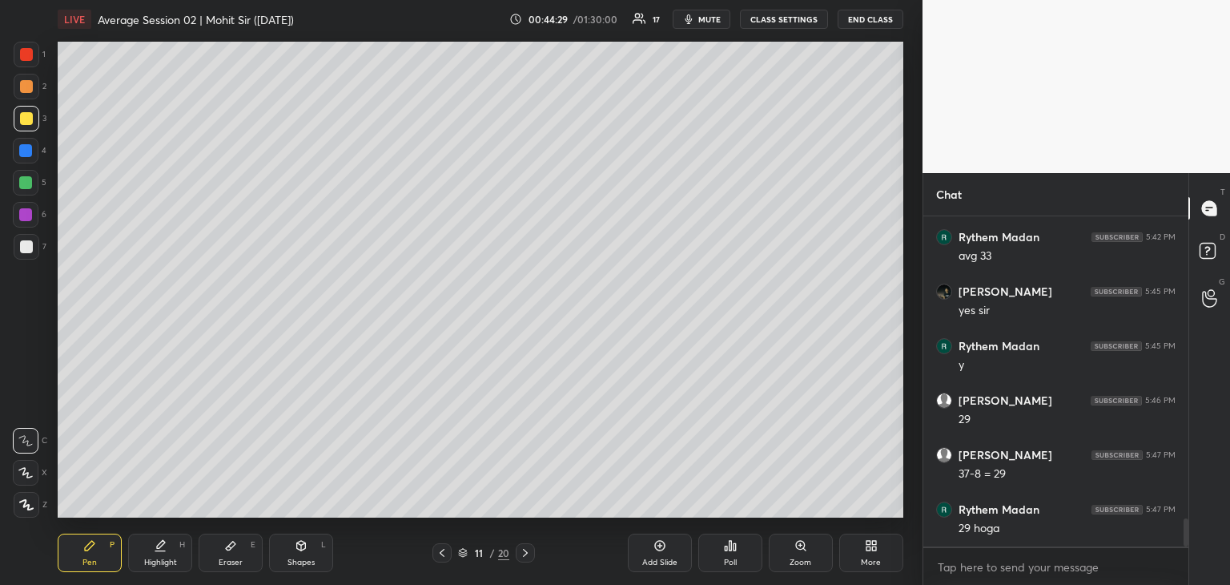
click at [235, 545] on icon at bounding box center [230, 545] width 13 height 13
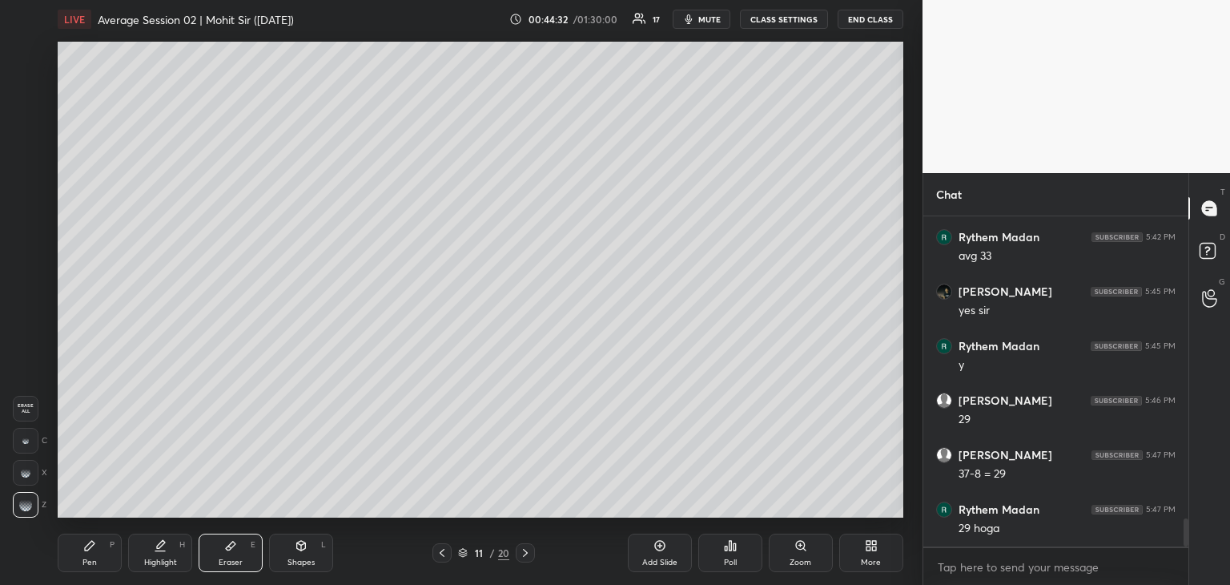
click at [100, 540] on div "Pen P" at bounding box center [90, 552] width 64 height 38
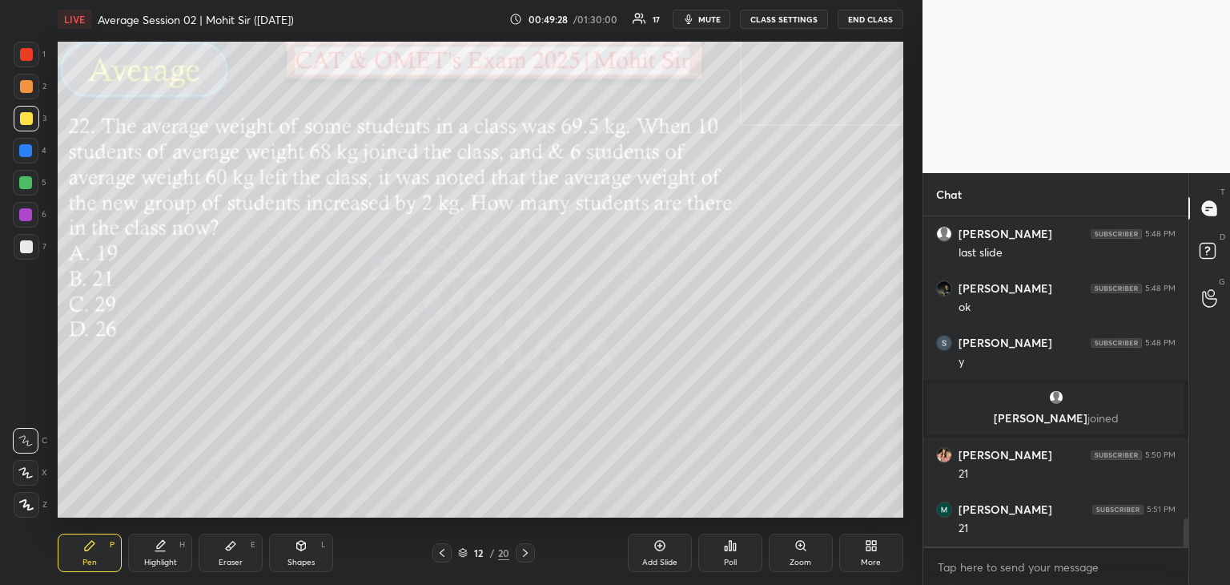
scroll to position [3589, 0]
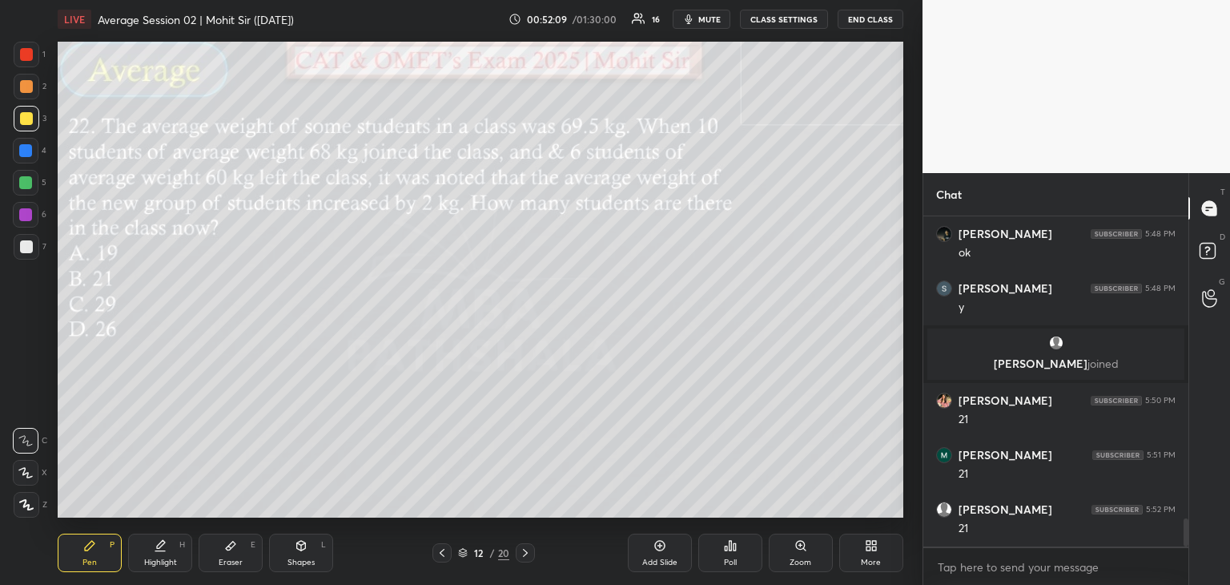
click at [244, 539] on div "Eraser E" at bounding box center [231, 552] width 64 height 38
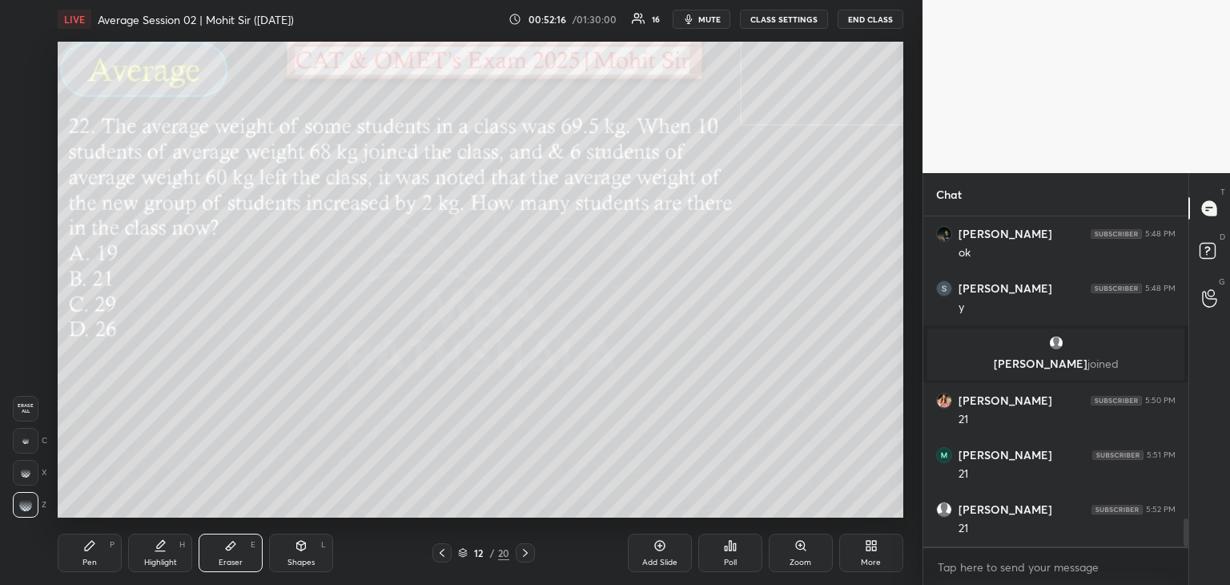
scroll to position [3643, 0]
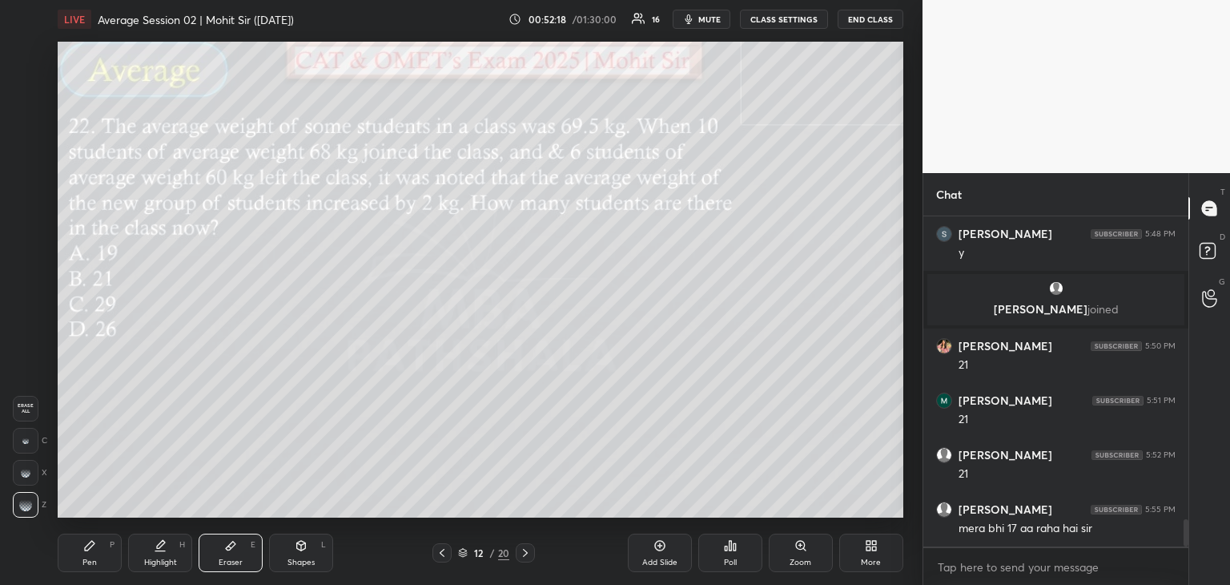
click at [90, 552] on div "Pen P" at bounding box center [90, 552] width 64 height 38
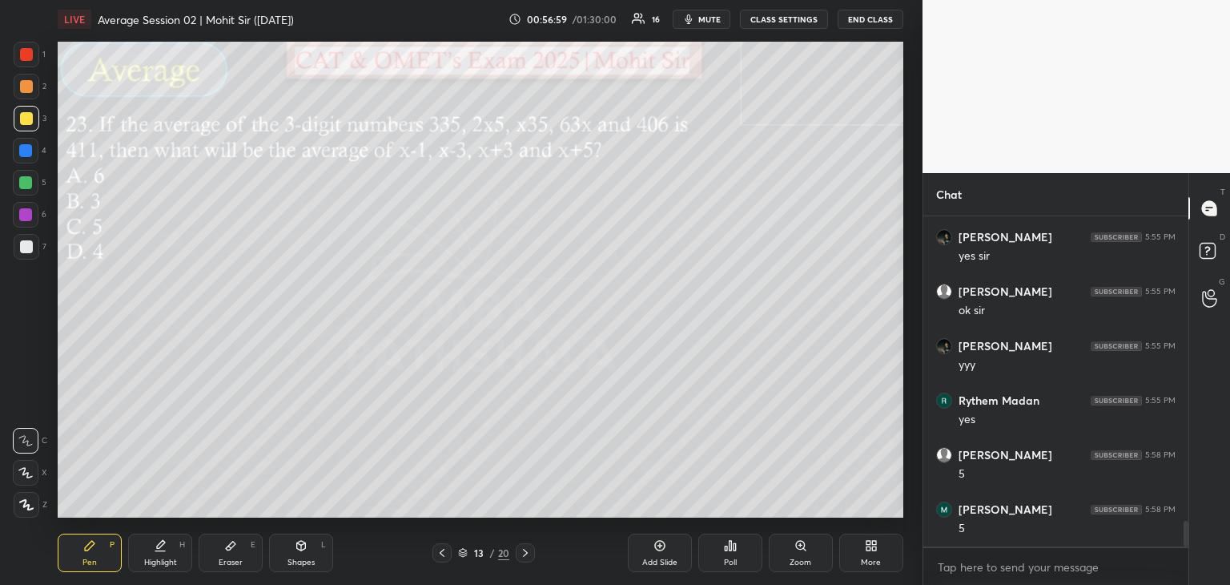
scroll to position [4025, 0]
click at [234, 546] on icon at bounding box center [230, 545] width 13 height 13
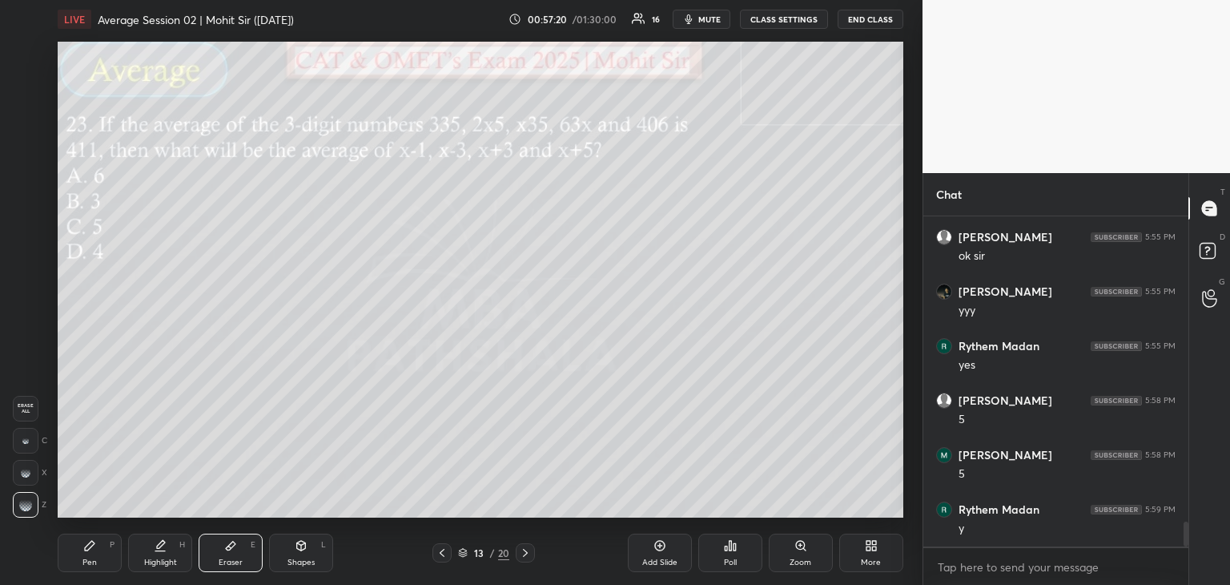
click at [87, 557] on div "Pen P" at bounding box center [90, 552] width 64 height 38
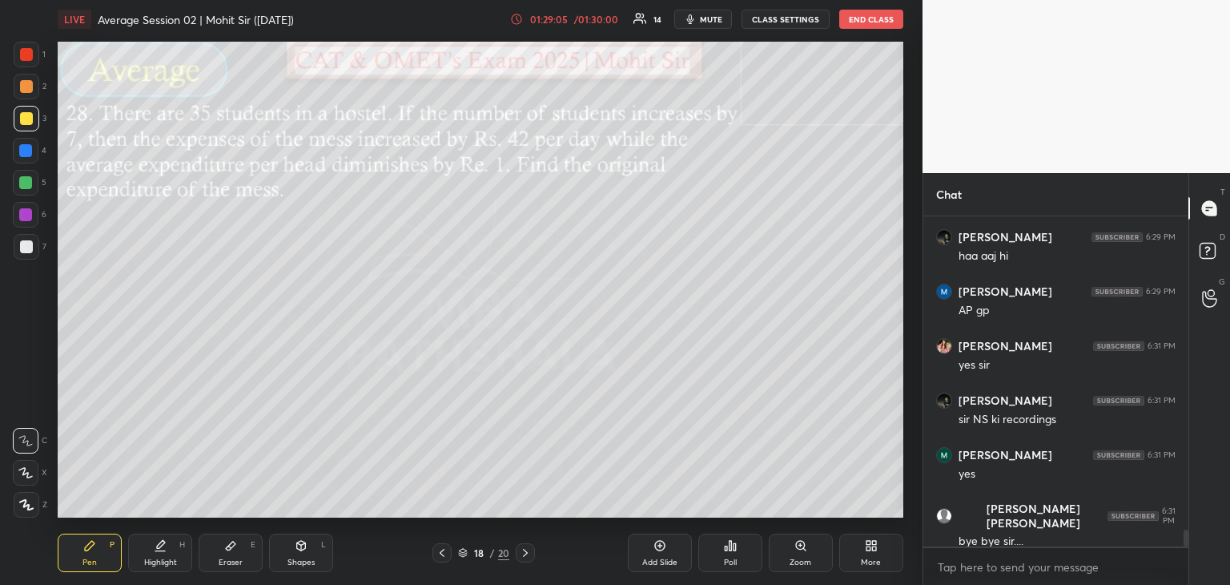
scroll to position [6195, 0]
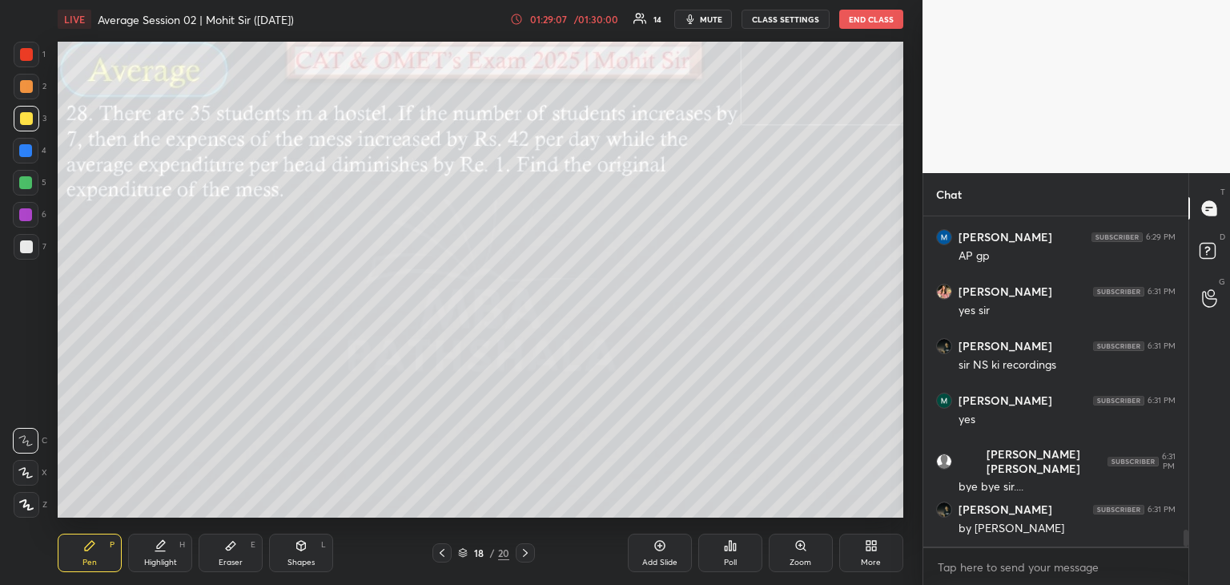
click at [865, 12] on button "END CLASS" at bounding box center [871, 19] width 64 height 19
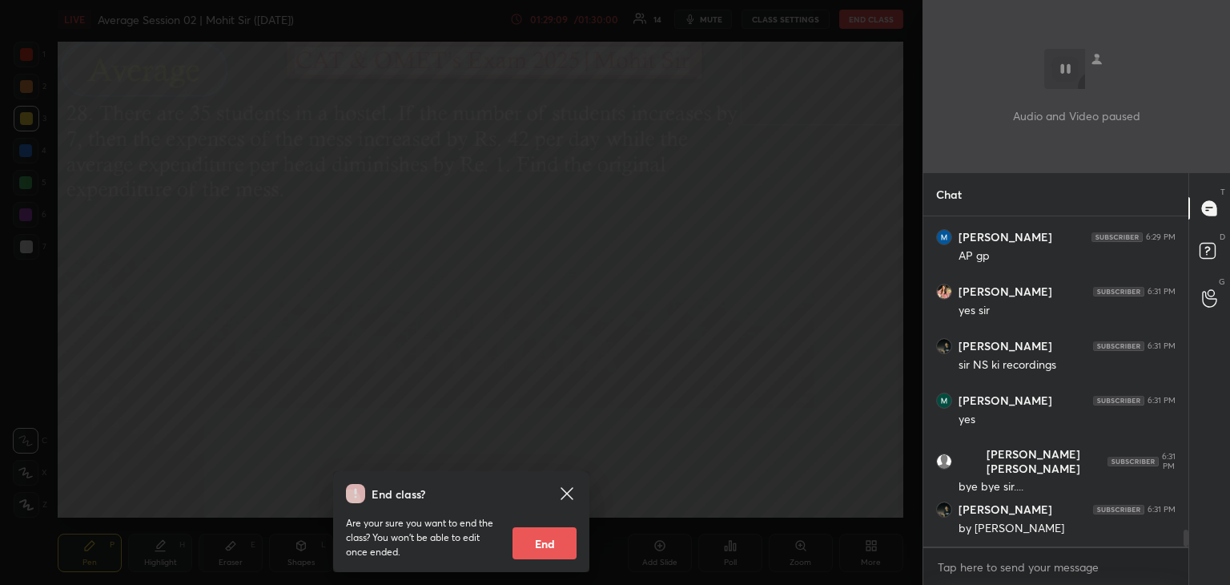
click at [528, 550] on button "End" at bounding box center [544, 543] width 64 height 32
type textarea "x"
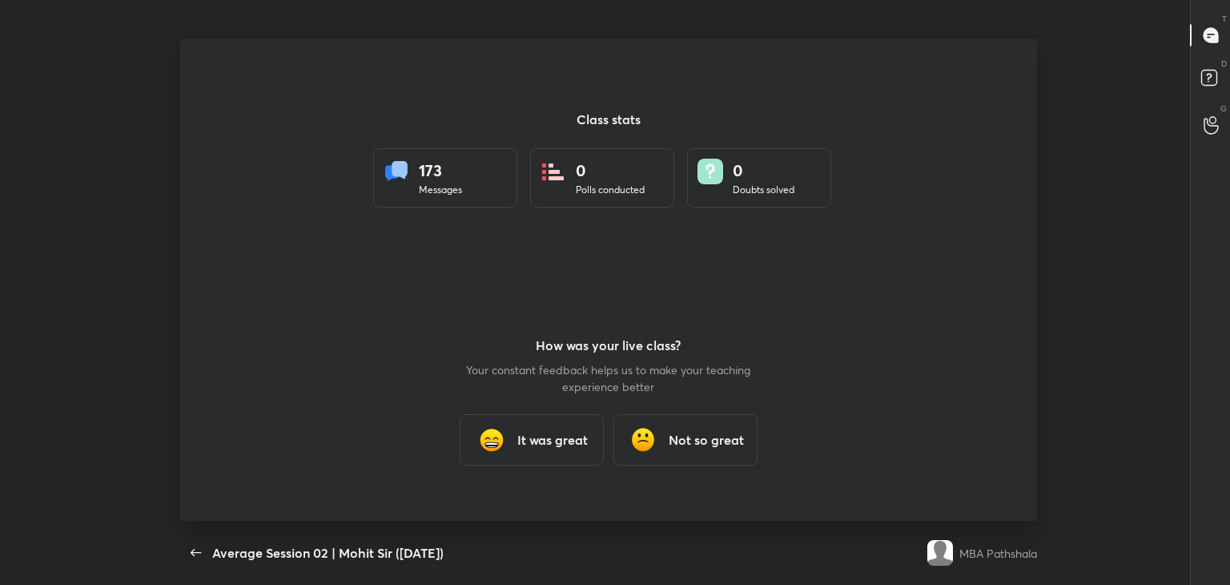
scroll to position [79591, 78857]
